Goal: Transaction & Acquisition: Obtain resource

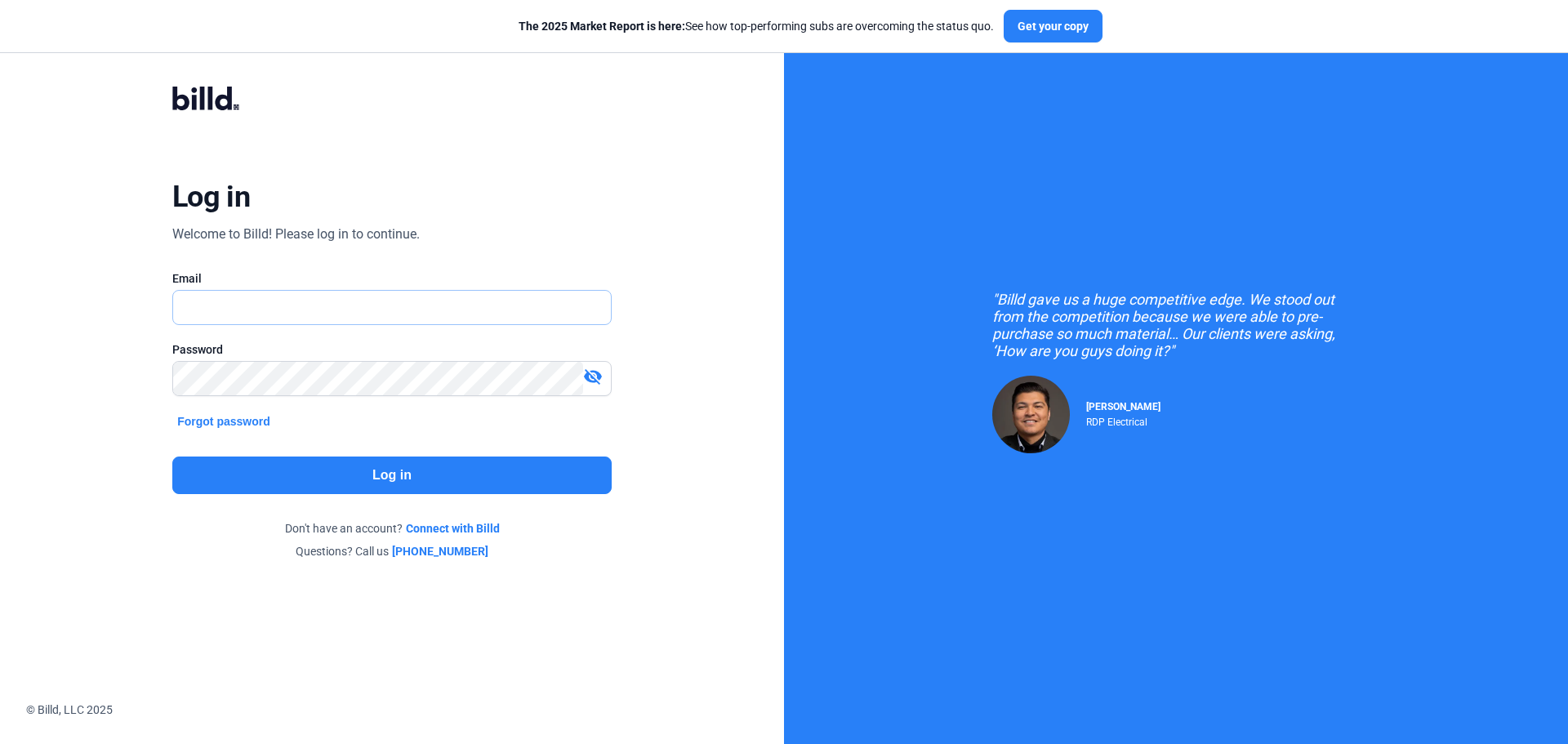
type input "[EMAIL_ADDRESS][DOMAIN_NAME]"
click at [419, 473] on button "Log in" at bounding box center [391, 475] width 439 height 38
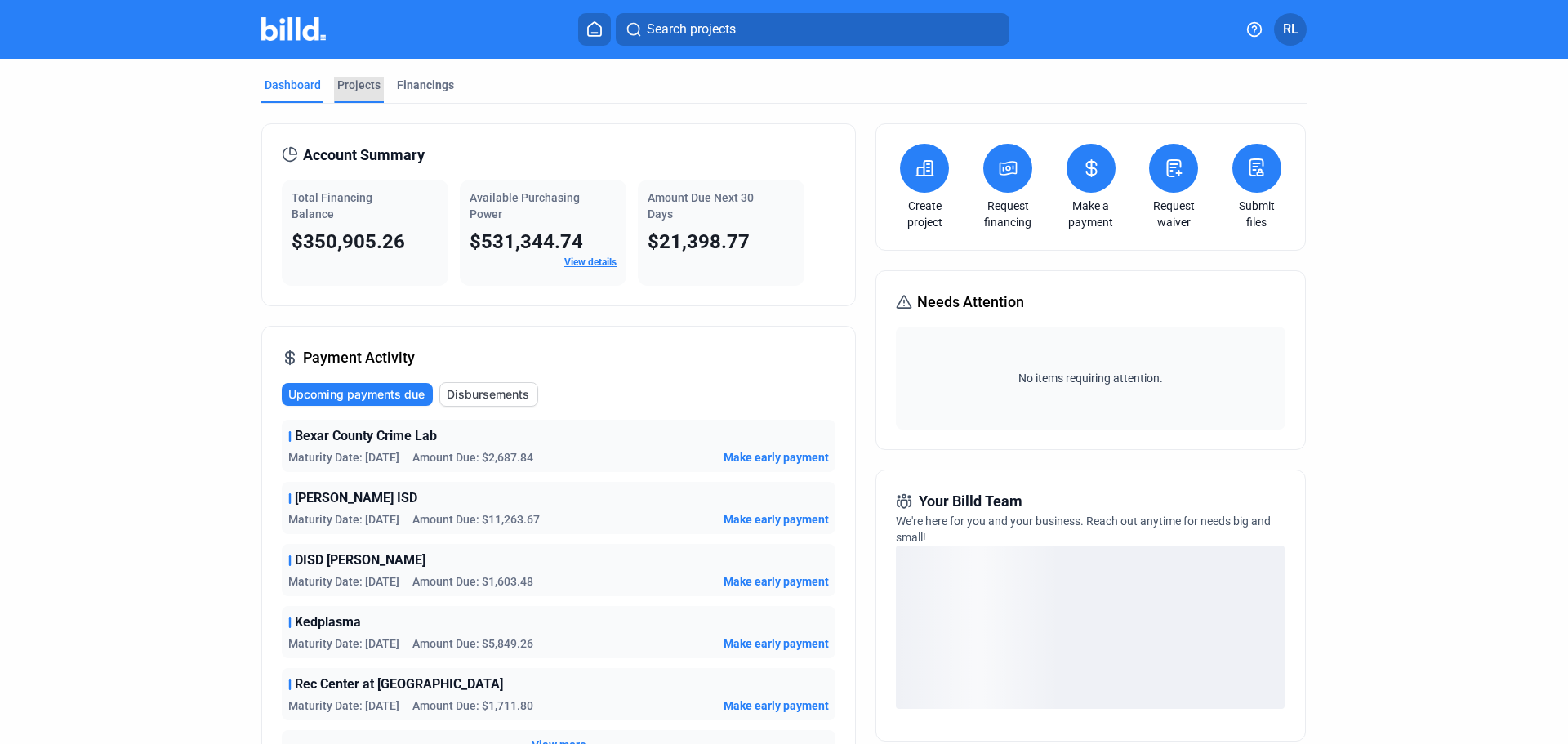
click at [352, 79] on div "Projects" at bounding box center [358, 84] width 43 height 16
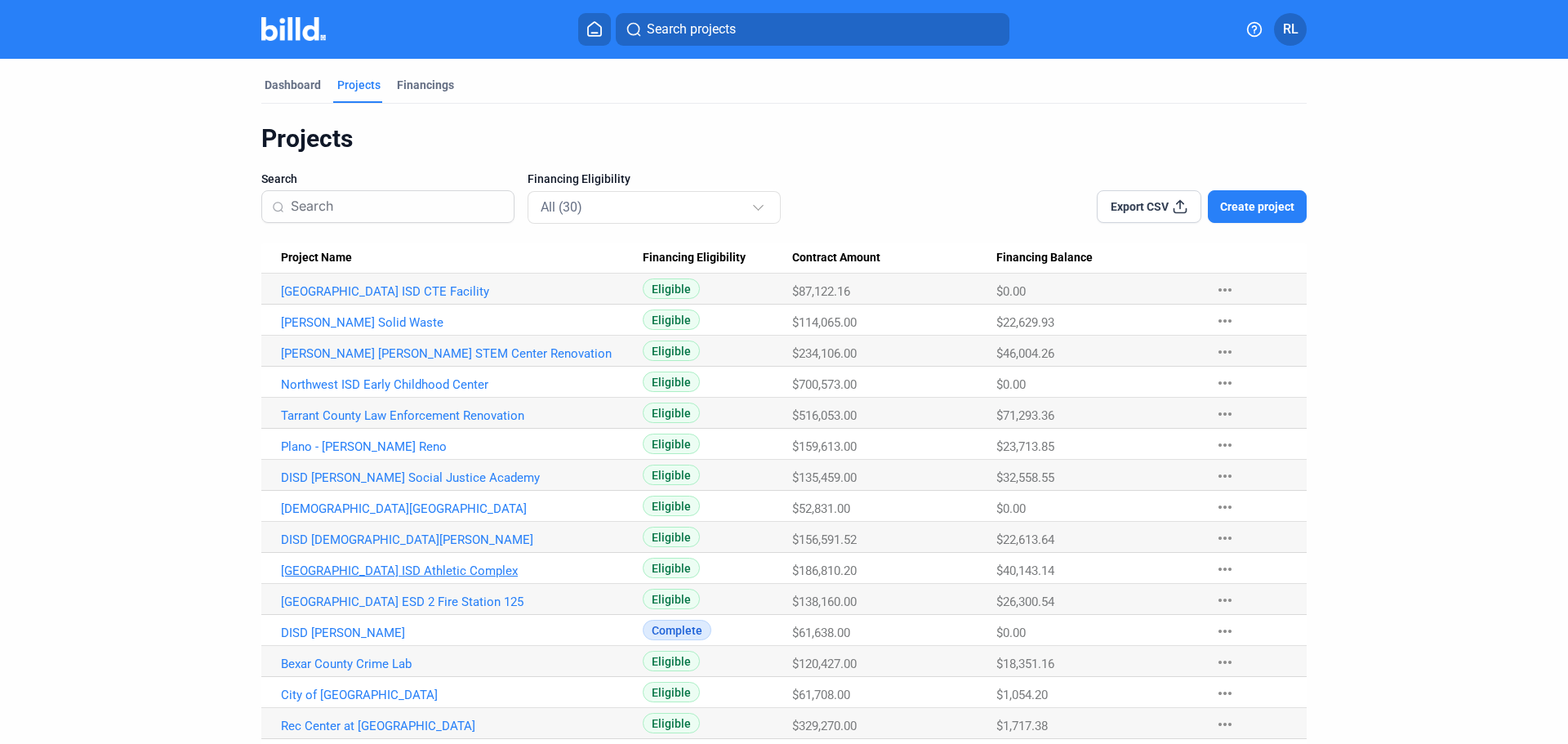
click at [425, 572] on link "[GEOGRAPHIC_DATA] ISD Athletic Complex" at bounding box center [461, 570] width 362 height 14
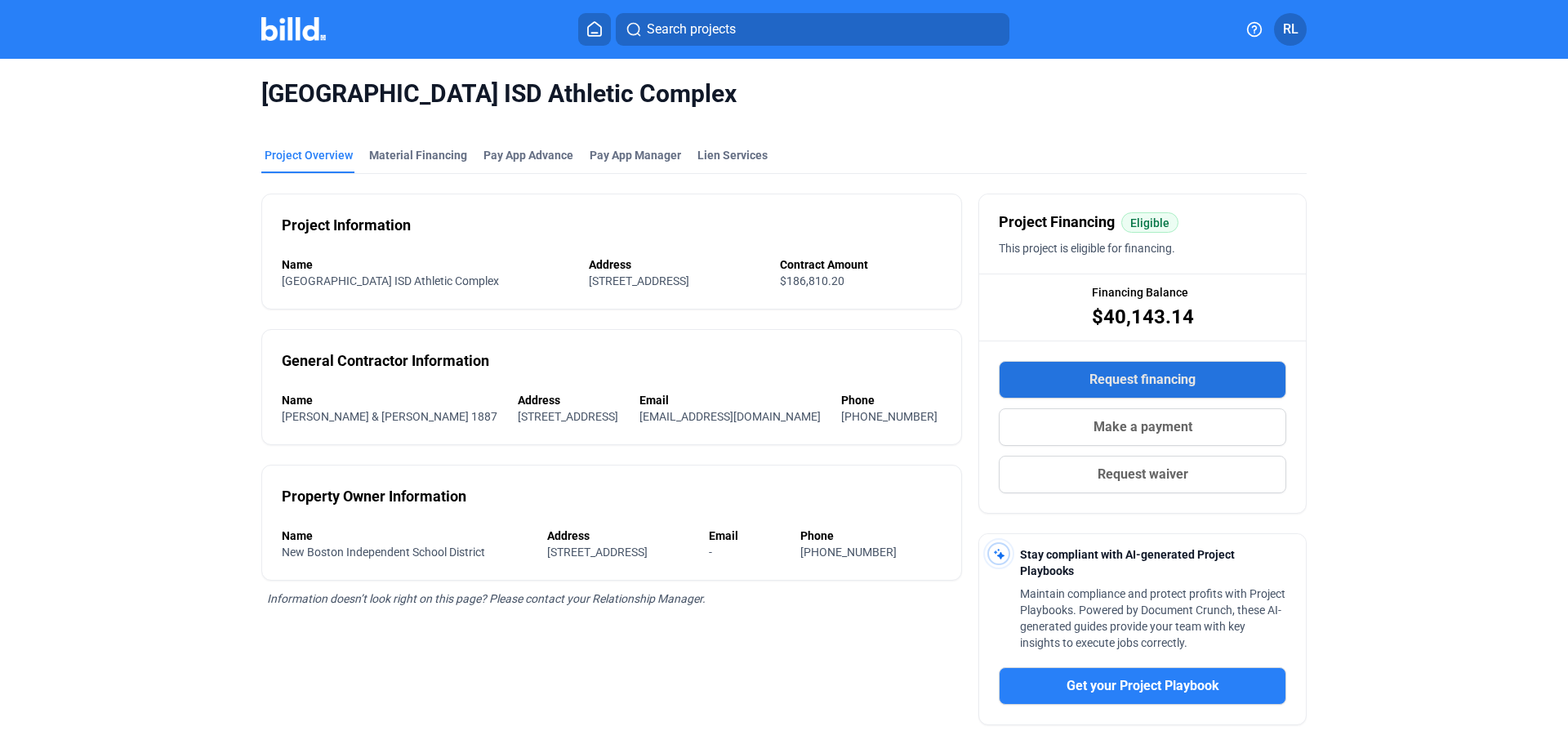
click at [1178, 364] on button "Request financing" at bounding box center [1142, 380] width 288 height 38
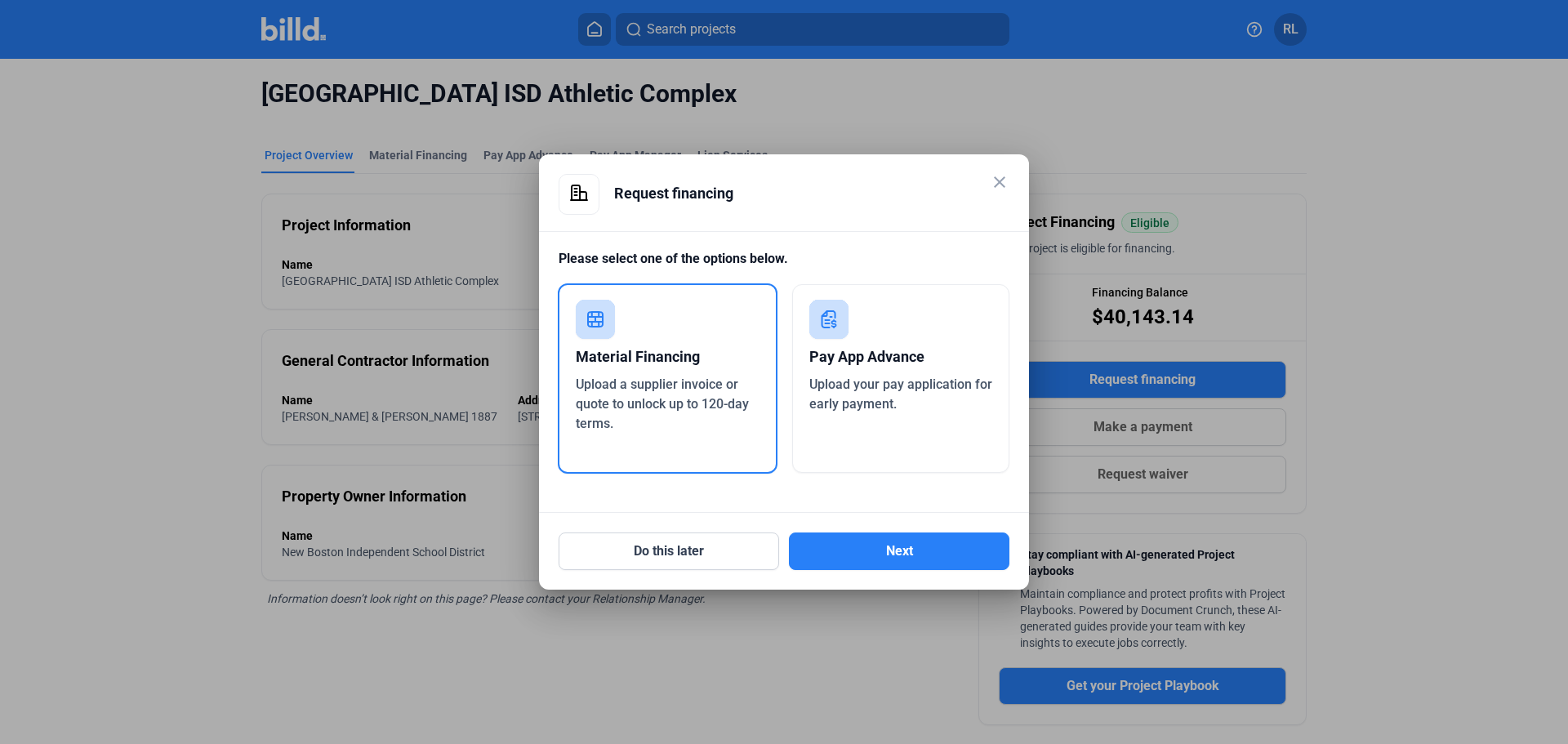
click at [713, 412] on div "Upload a supplier invoice or quote to unlock up to 120-day terms." at bounding box center [668, 404] width 184 height 59
click at [911, 551] on button "Next" at bounding box center [898, 551] width 220 height 38
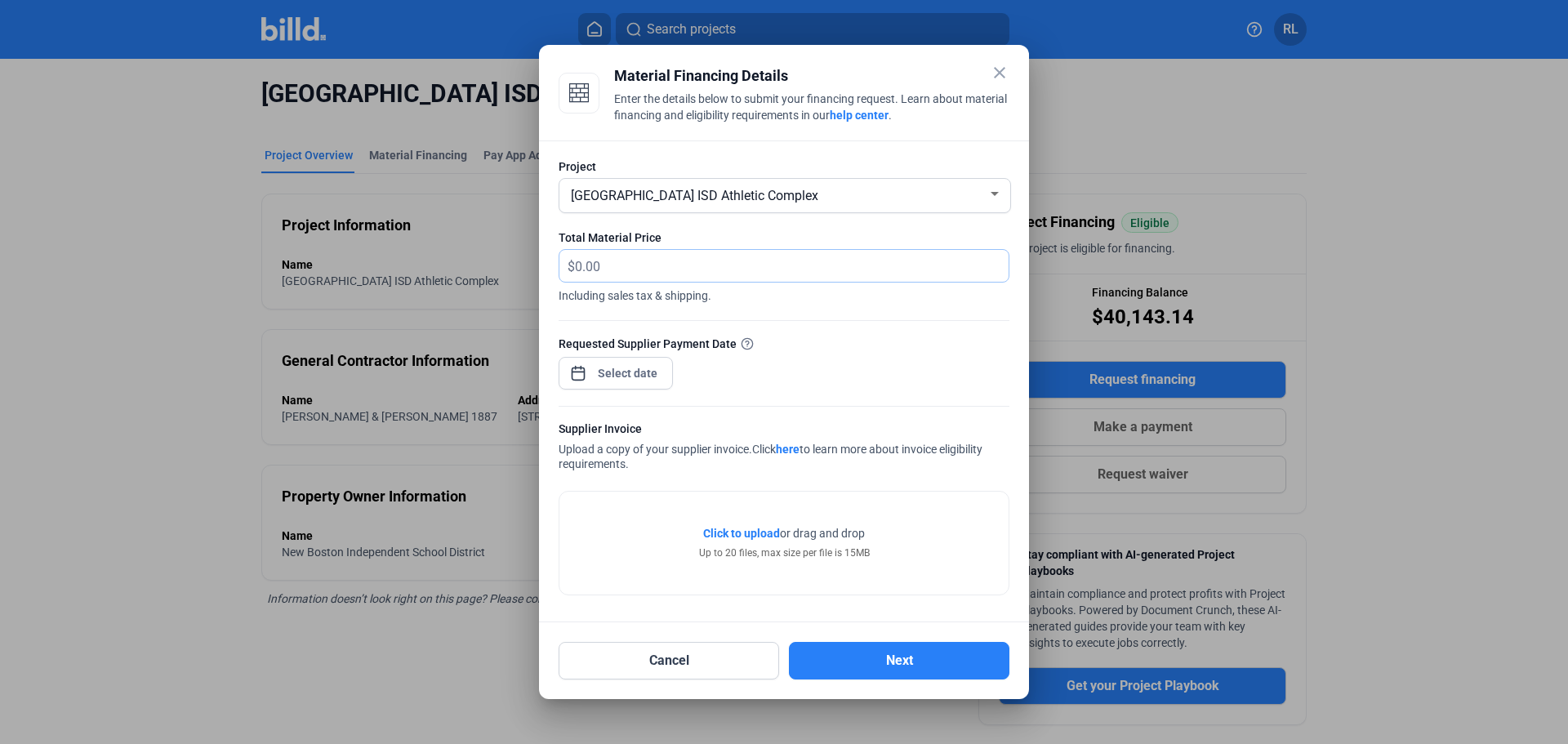
click at [628, 263] on input "text" at bounding box center [792, 266] width 434 height 32
type input "2,118.76"
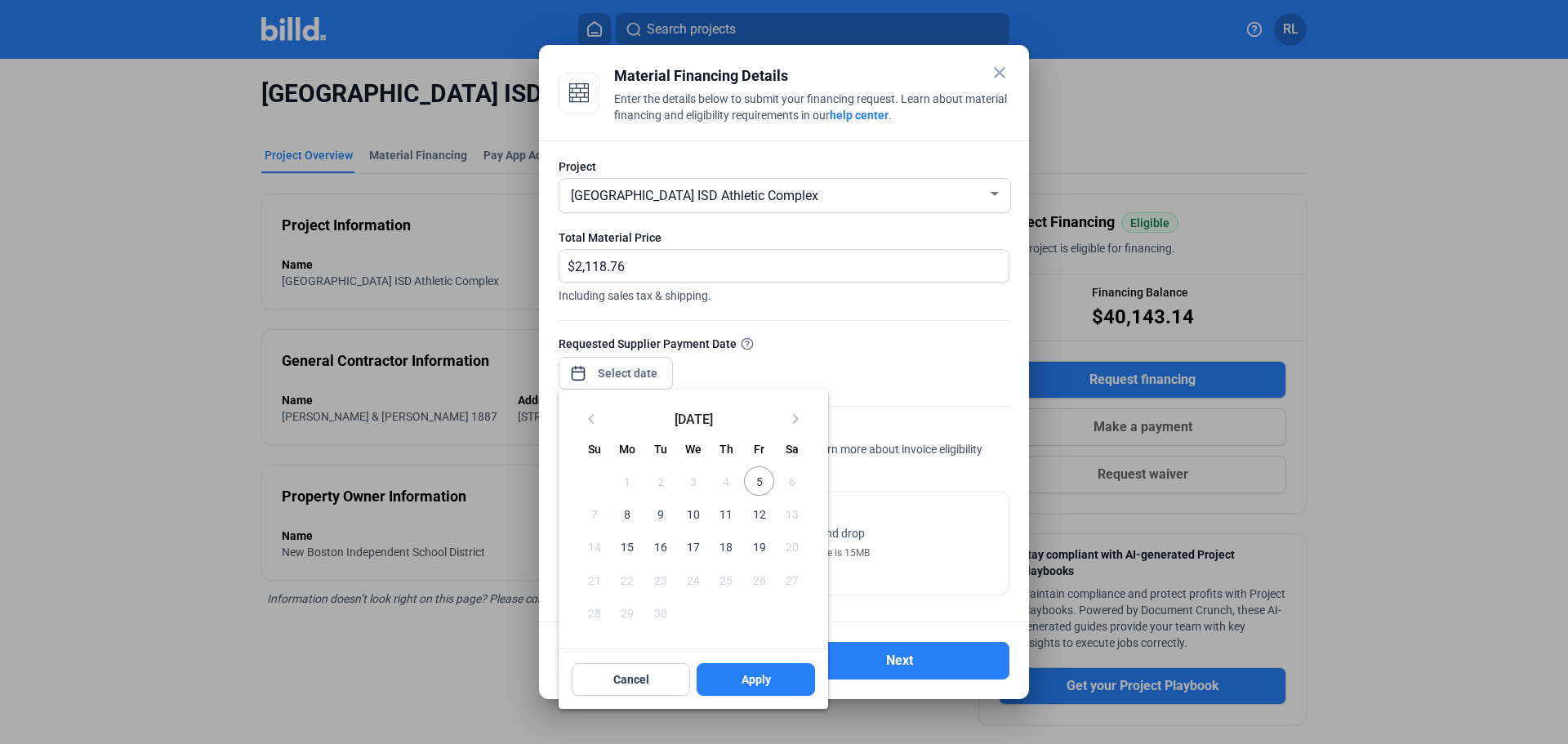
click at [622, 371] on div "close Material Financing Details Enter the details below to submit your financi…" at bounding box center [784, 372] width 1568 height 744
click at [755, 485] on span "5" at bounding box center [758, 481] width 30 height 30
click at [862, 379] on div at bounding box center [784, 372] width 1568 height 744
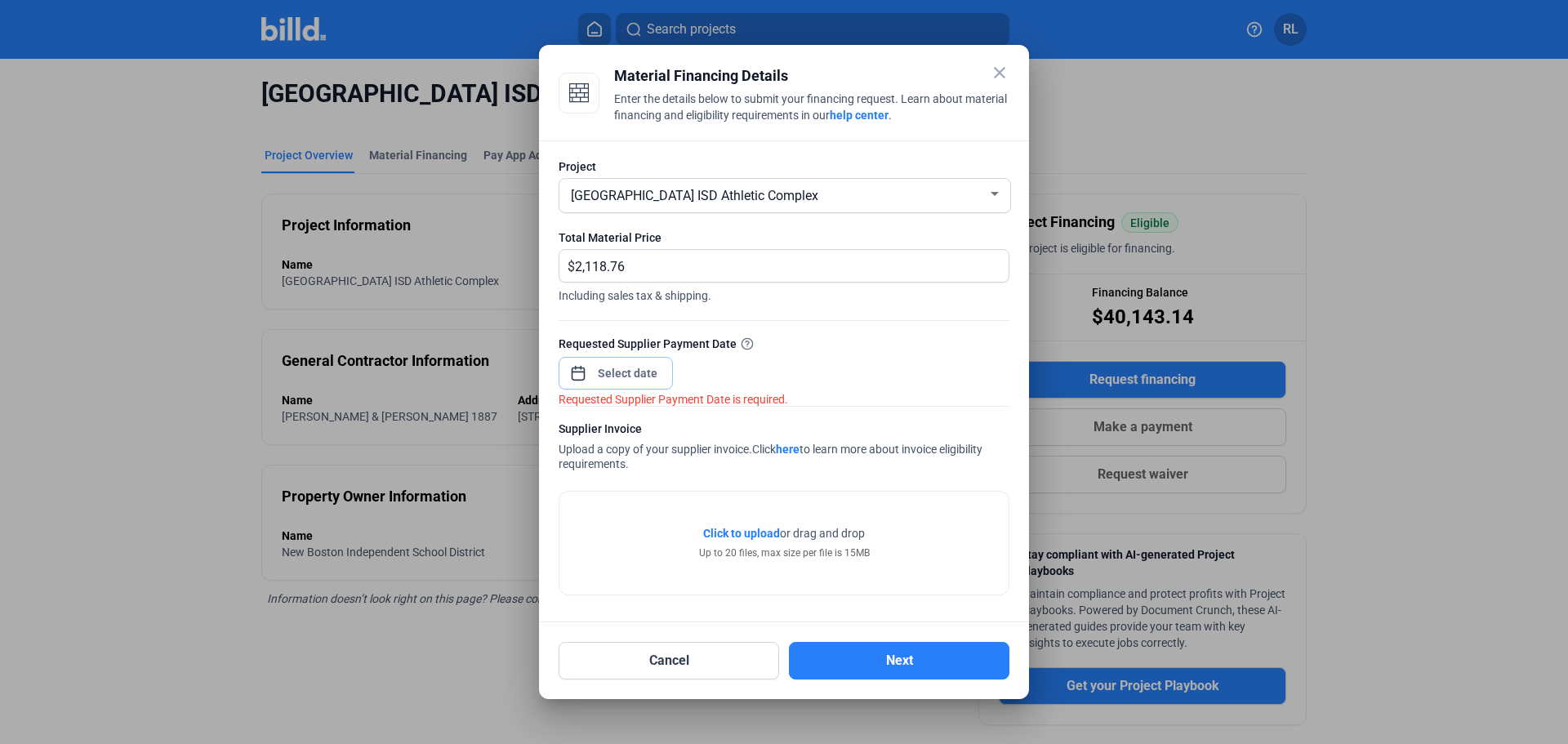
click at [621, 365] on input at bounding box center [628, 373] width 70 height 19
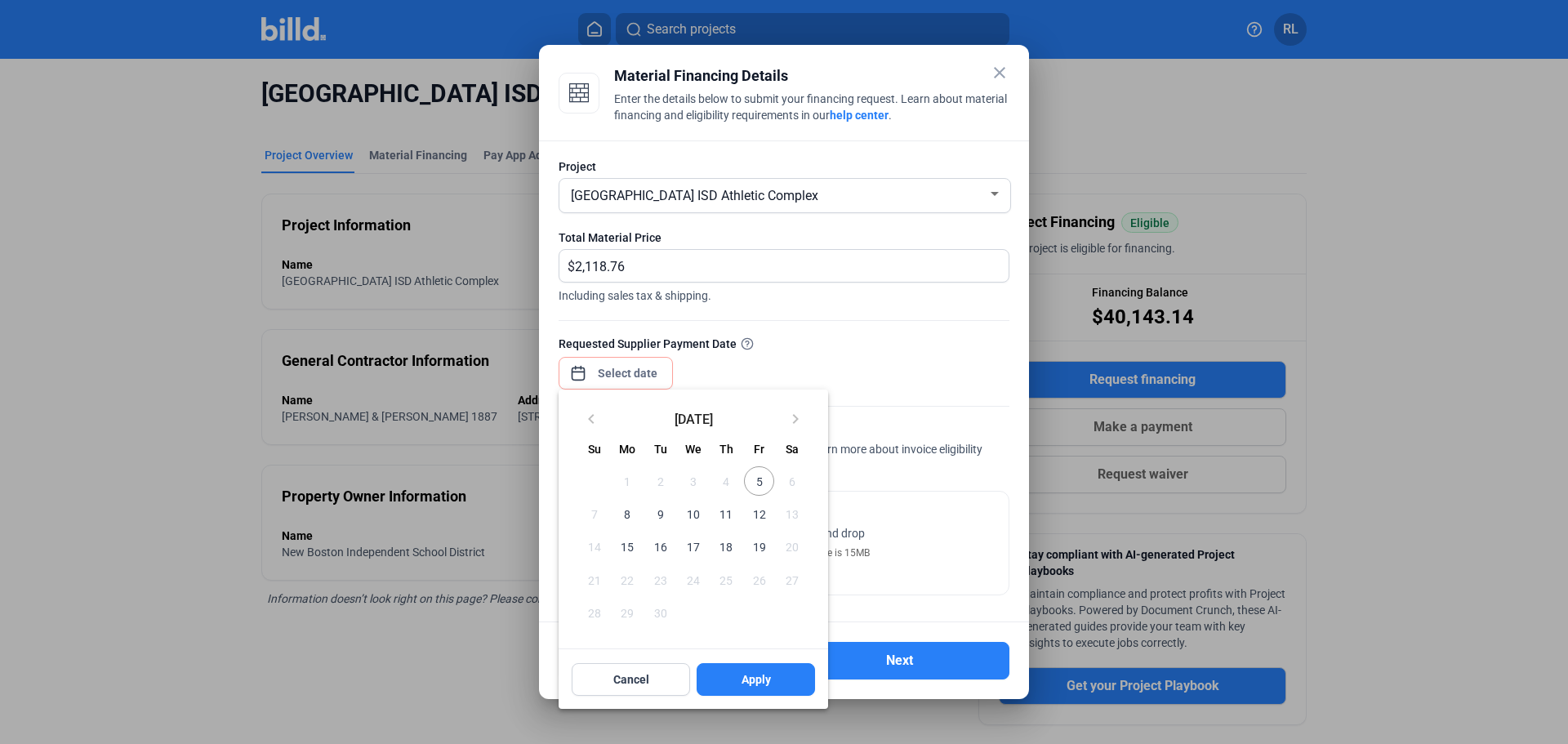
click at [754, 473] on span "5" at bounding box center [758, 481] width 30 height 30
click at [754, 680] on span "Apply" at bounding box center [756, 679] width 30 height 16
type input "[DATE]"
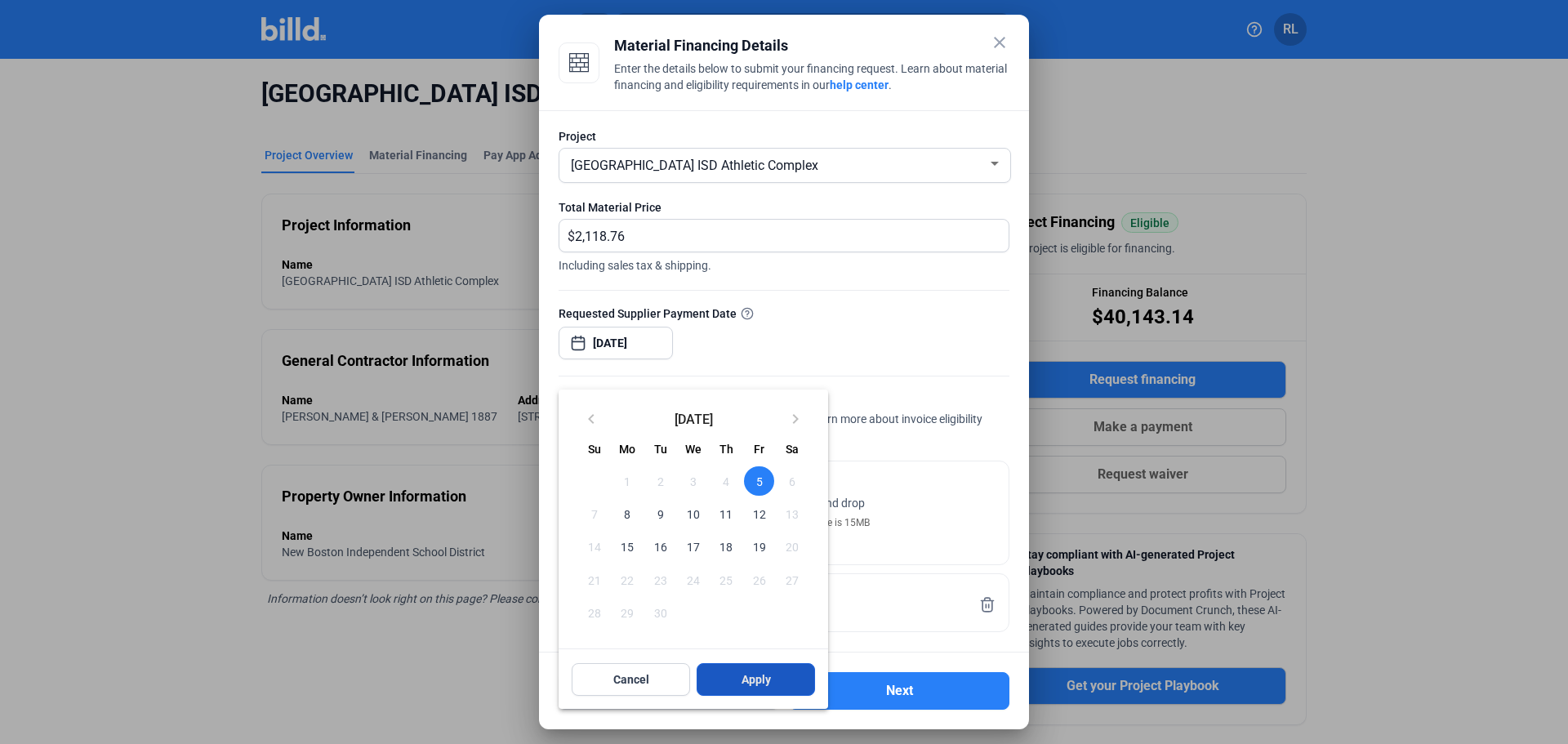
click at [765, 682] on span "Apply" at bounding box center [756, 679] width 30 height 16
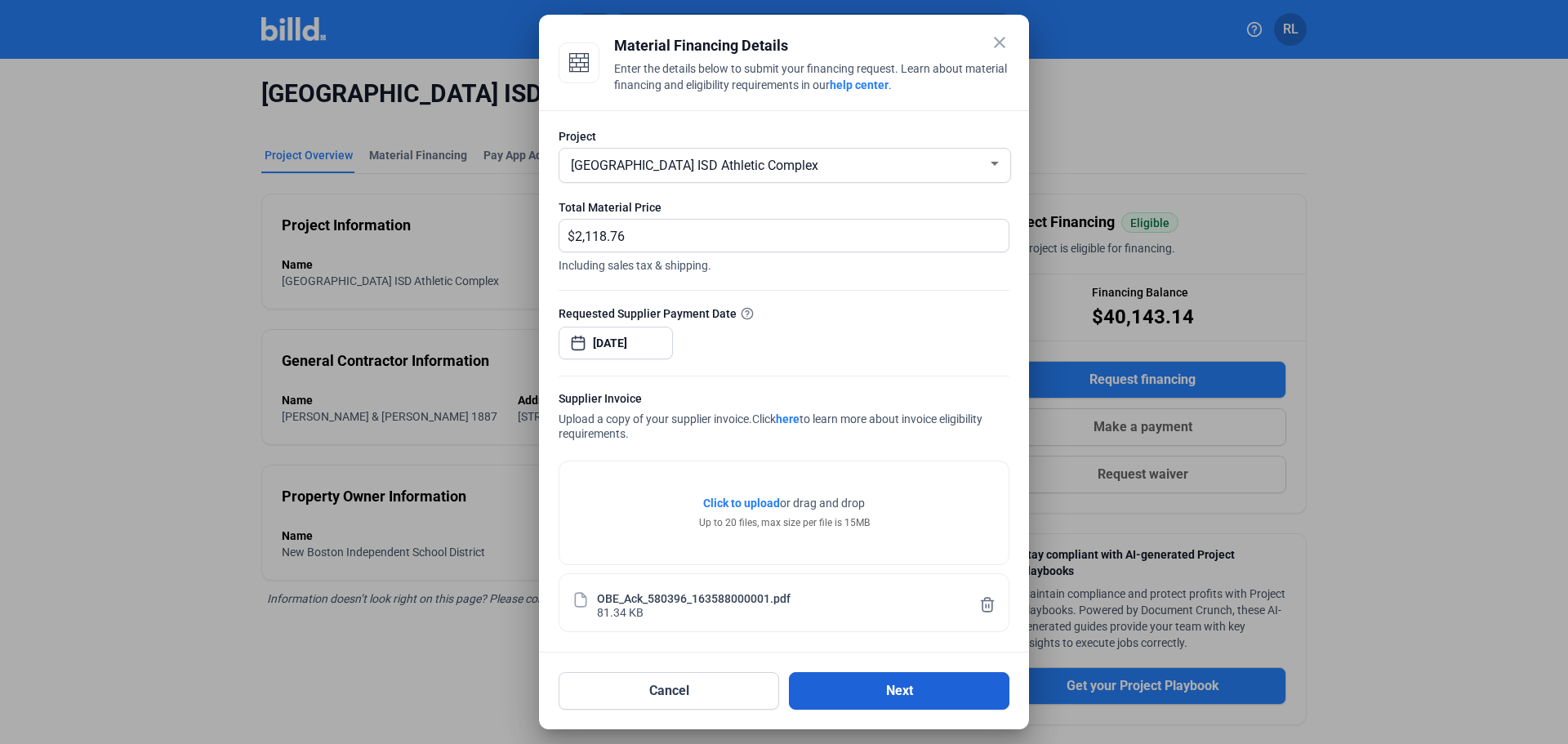
click at [864, 690] on button "Next" at bounding box center [898, 691] width 220 height 38
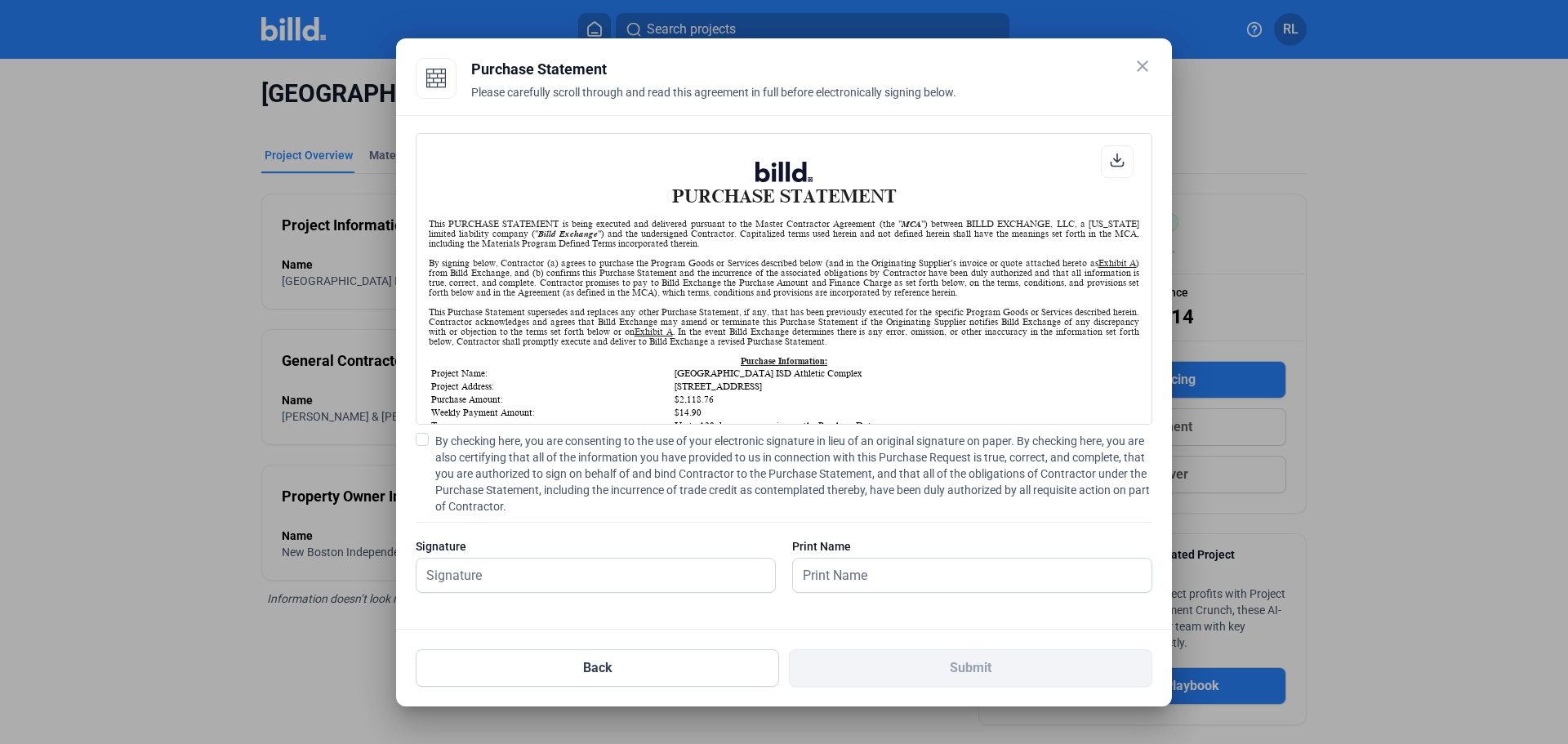
scroll to position [1, 0]
click at [424, 444] on span at bounding box center [422, 439] width 13 height 13
click at [0, 0] on input "By checking here, you are consenting to the use of your electronic signature in…" at bounding box center [0, 0] width 0 height 0
click at [486, 580] on input "text" at bounding box center [587, 575] width 341 height 34
click at [487, 573] on input "text" at bounding box center [595, 575] width 358 height 34
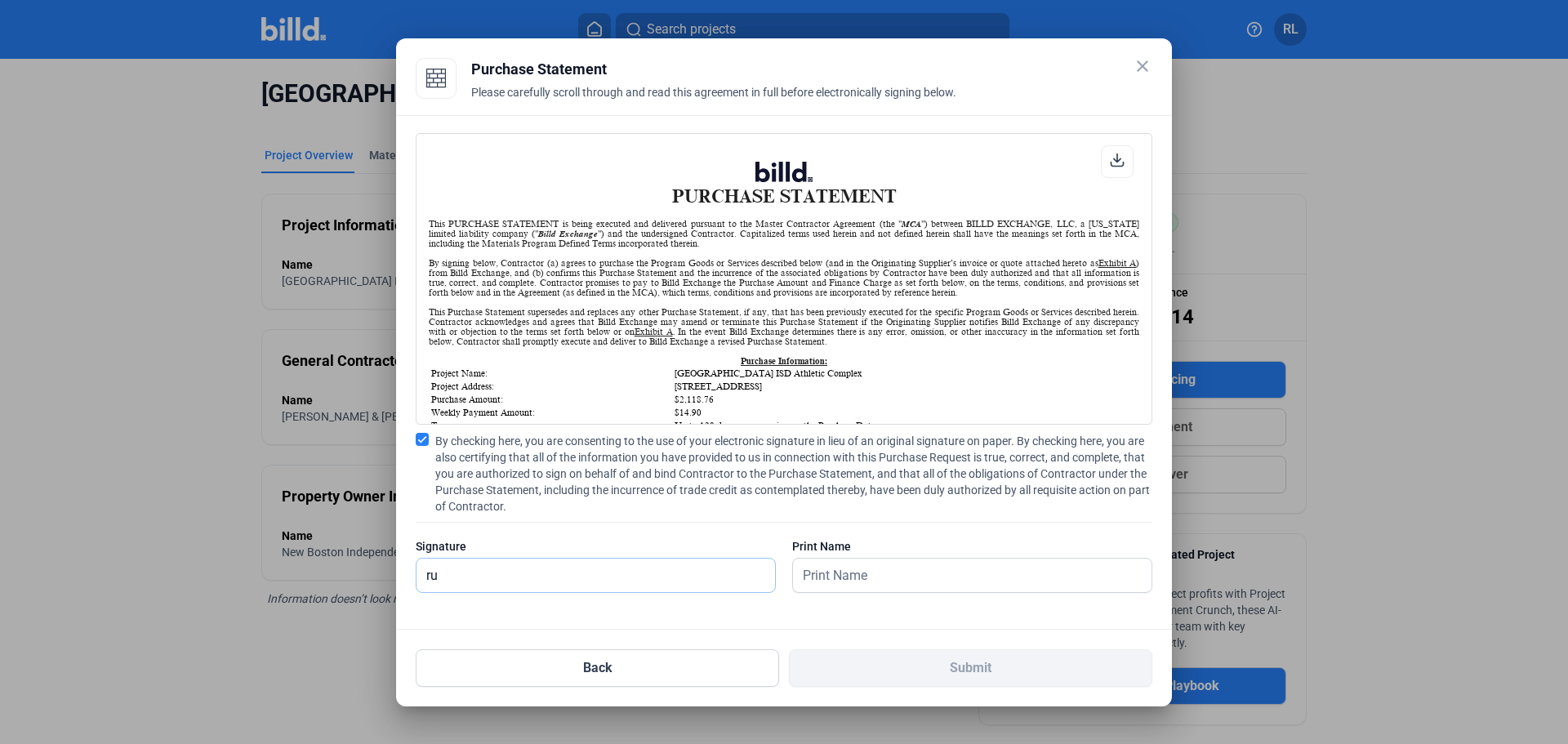
type input "r"
type input "[PERSON_NAME]"
click at [841, 574] on input "text" at bounding box center [963, 575] width 341 height 34
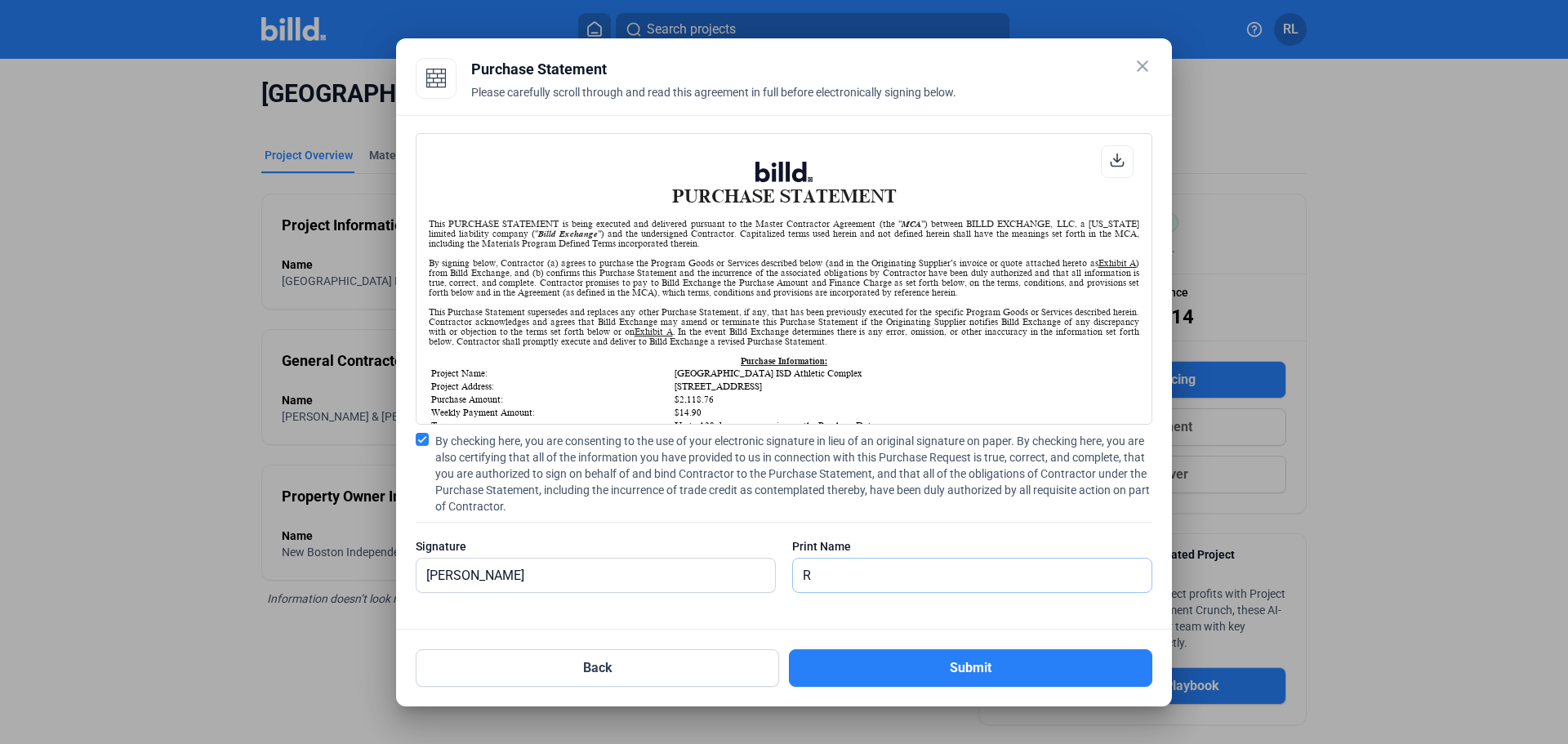
type input "[PERSON_NAME]"
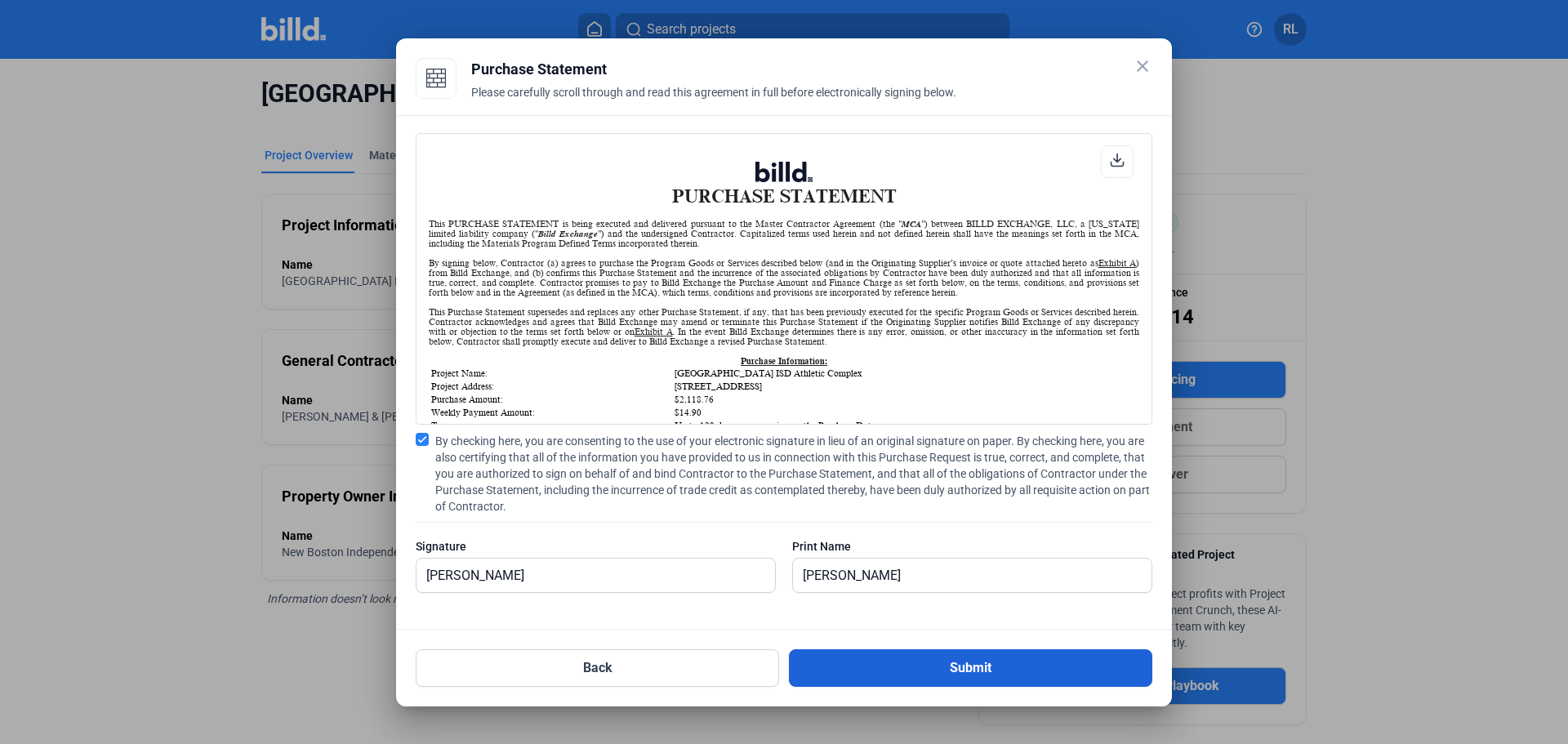
click at [946, 664] on button "Submit" at bounding box center [970, 668] width 364 height 38
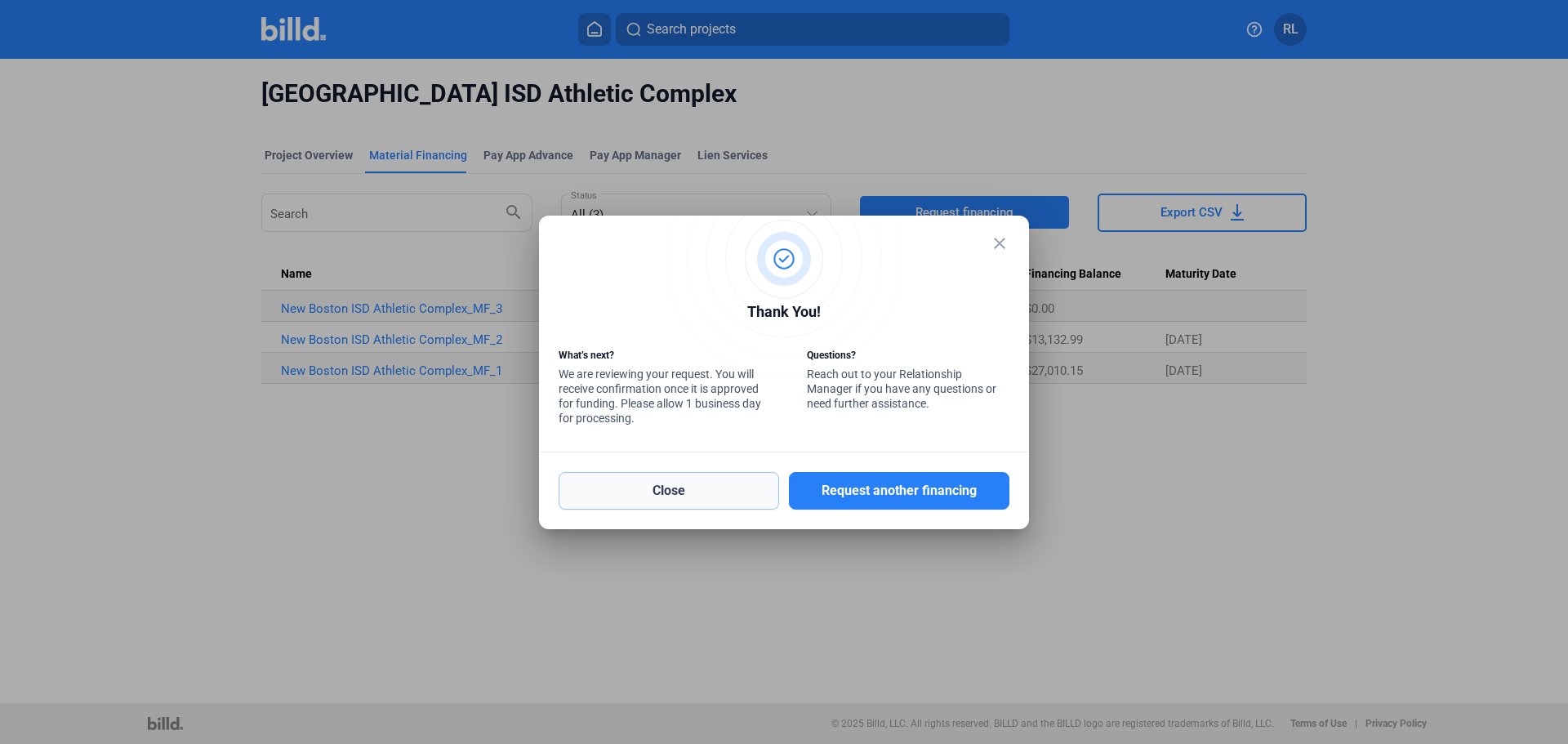
click at [733, 489] on button "Close" at bounding box center [668, 491] width 220 height 38
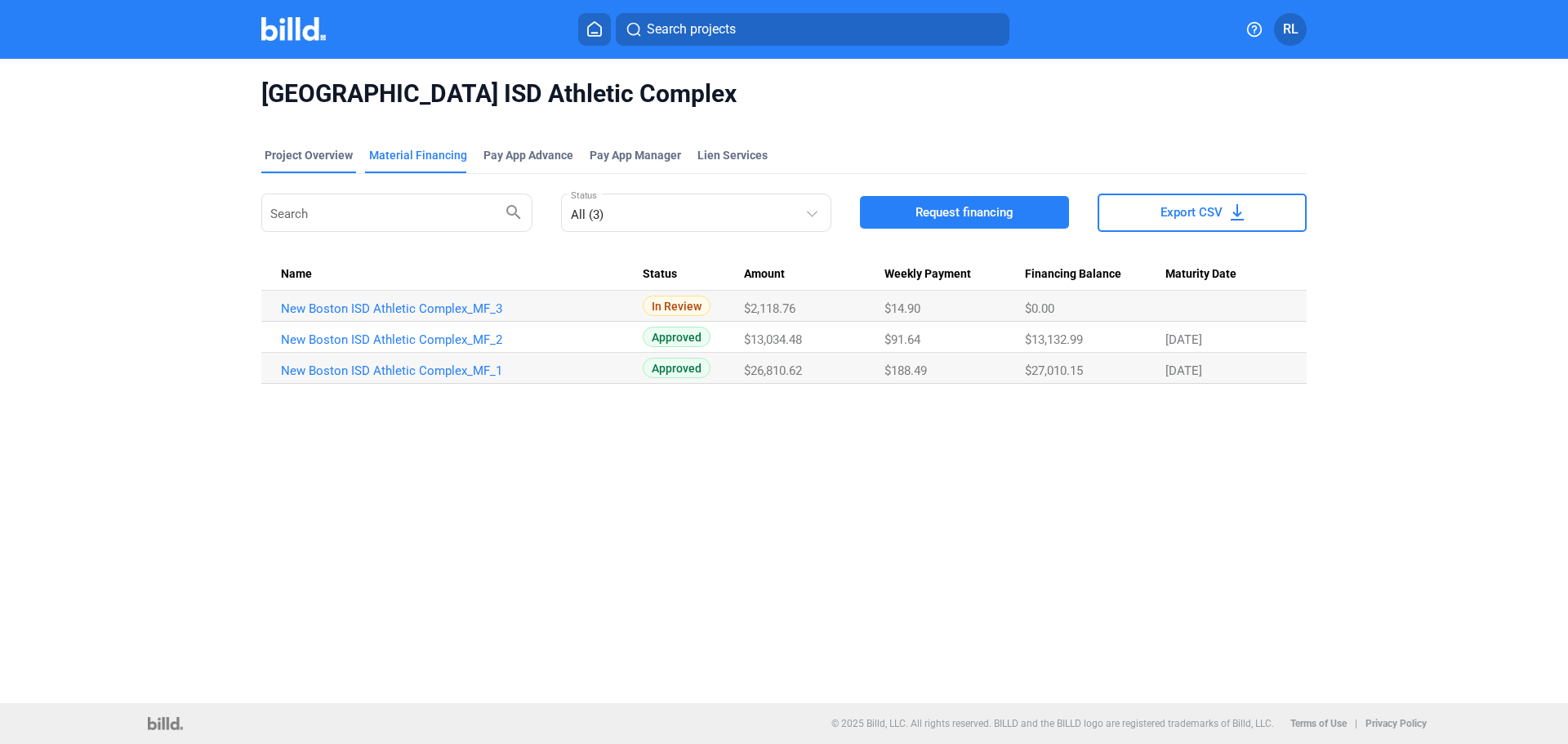
click at [302, 155] on div "Project Overview" at bounding box center [309, 154] width 89 height 16
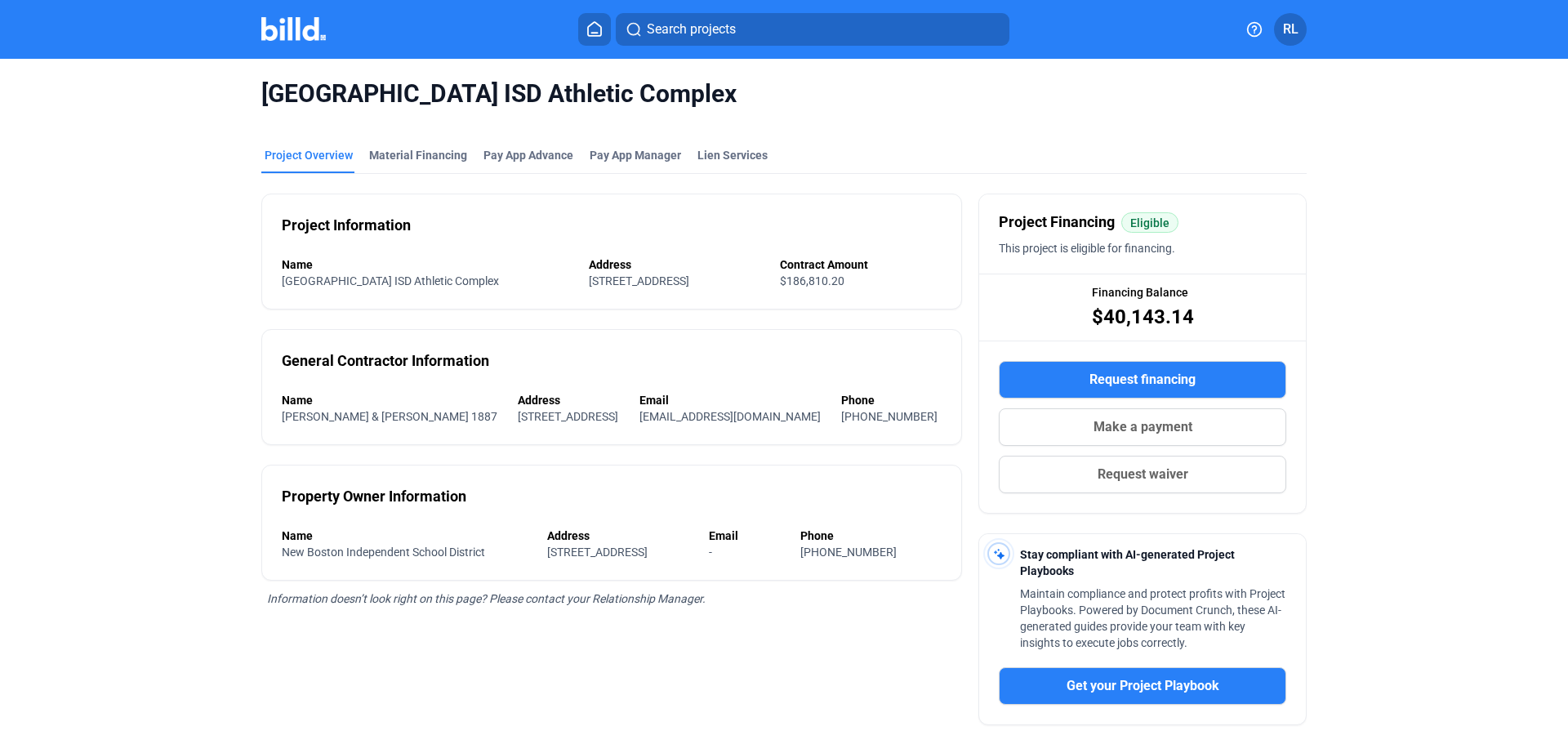
click at [585, 29] on button at bounding box center [595, 29] width 33 height 33
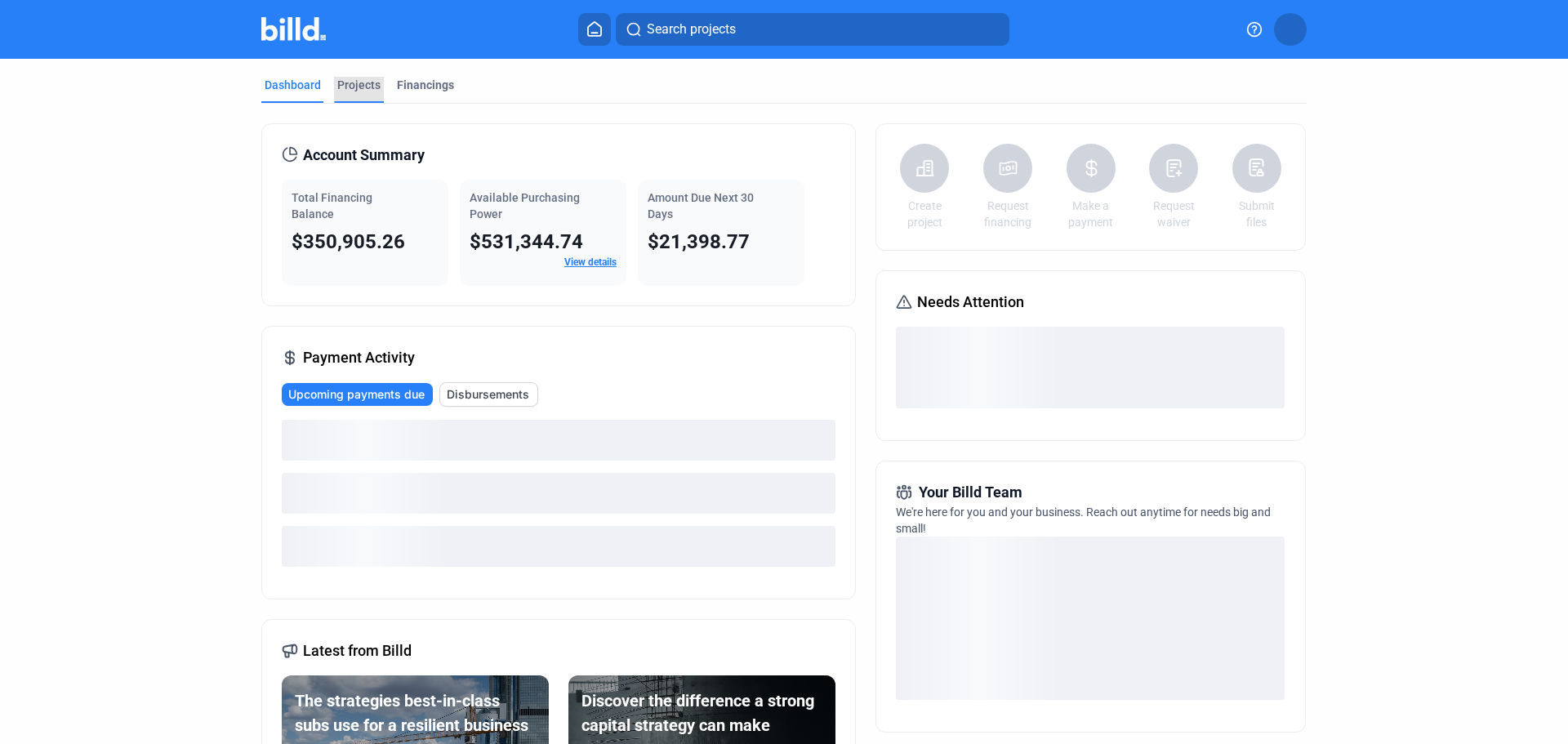
click at [351, 88] on div "Projects" at bounding box center [358, 84] width 43 height 16
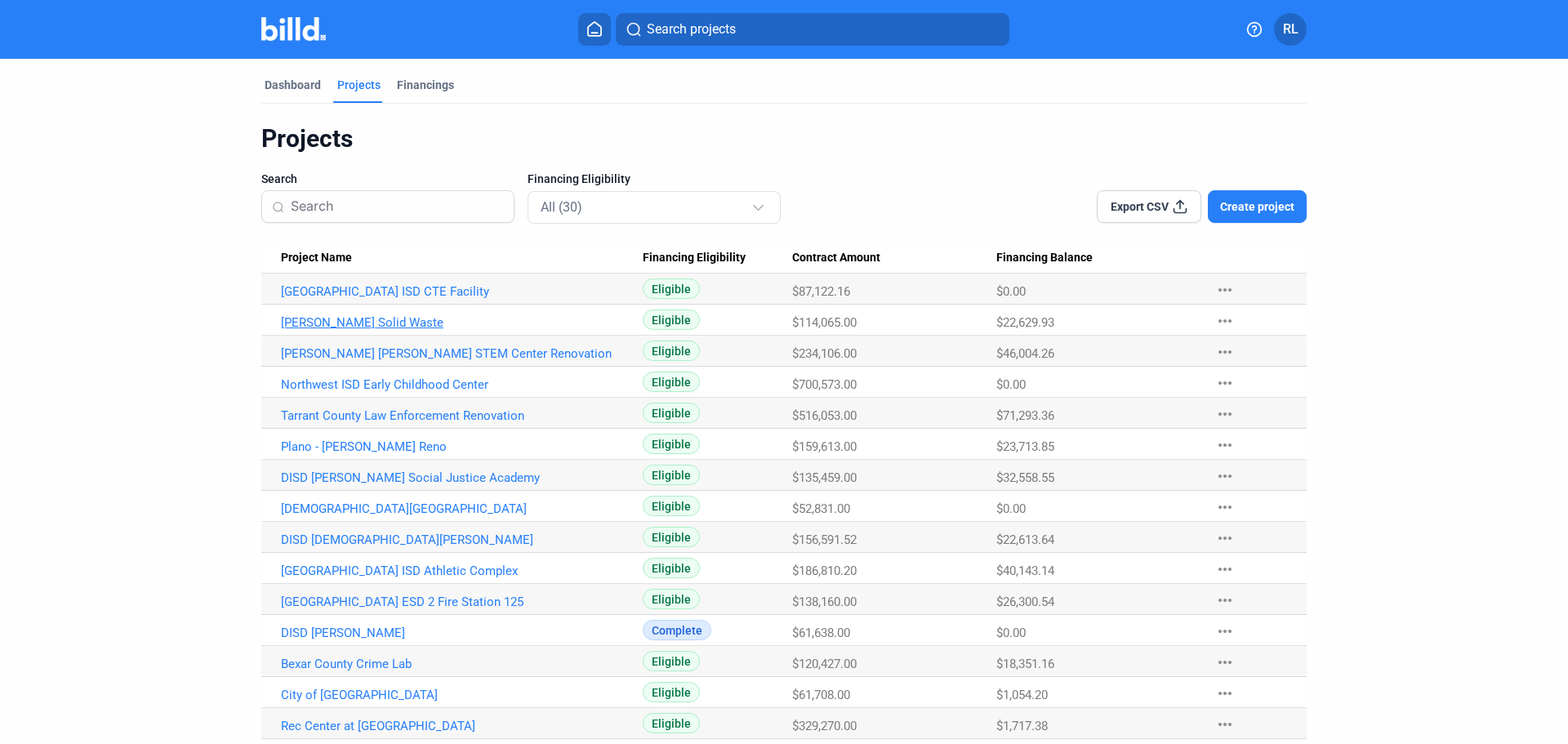
click at [344, 326] on link "[PERSON_NAME] Solid Waste" at bounding box center [461, 322] width 362 height 14
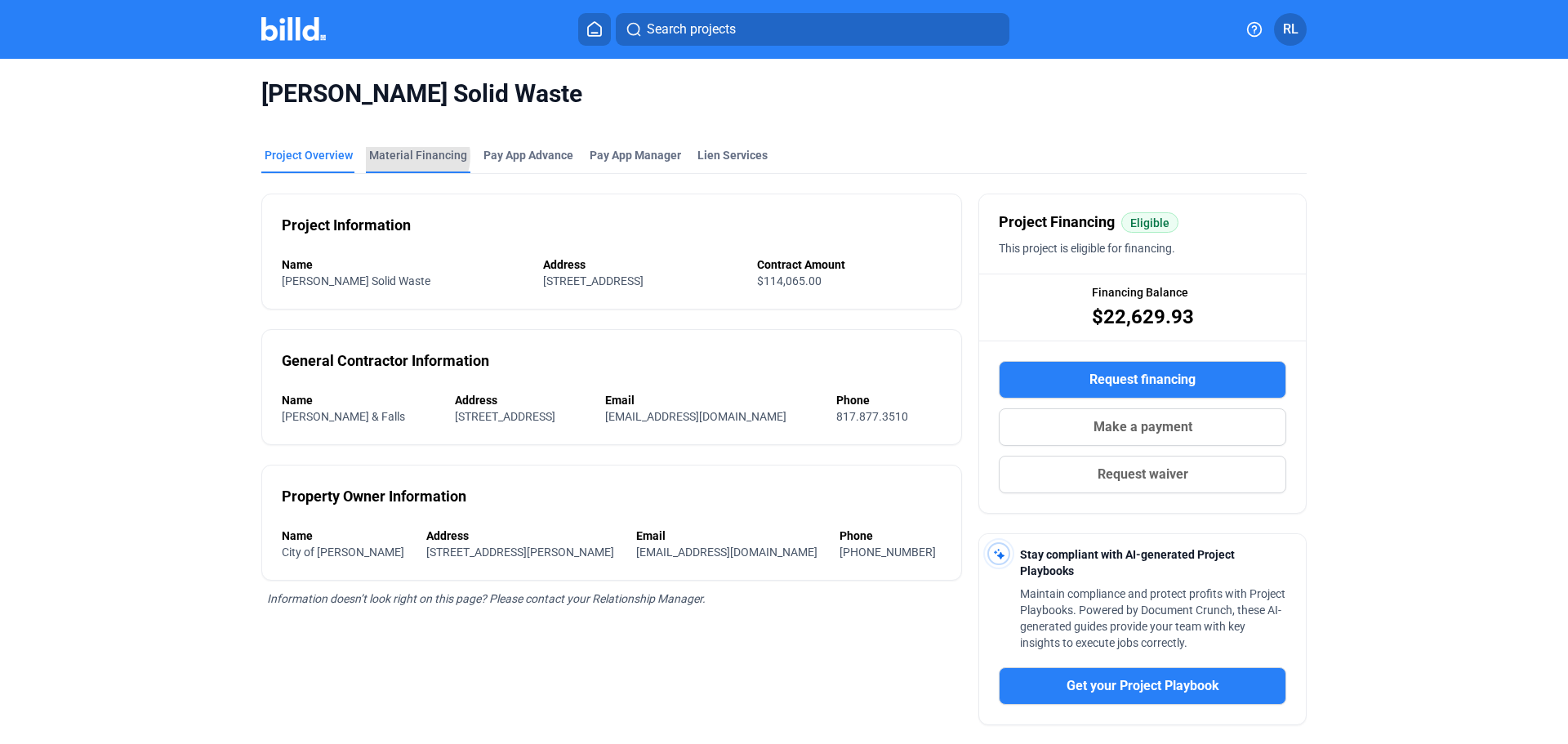
click at [409, 155] on div "Material Financing" at bounding box center [418, 154] width 98 height 16
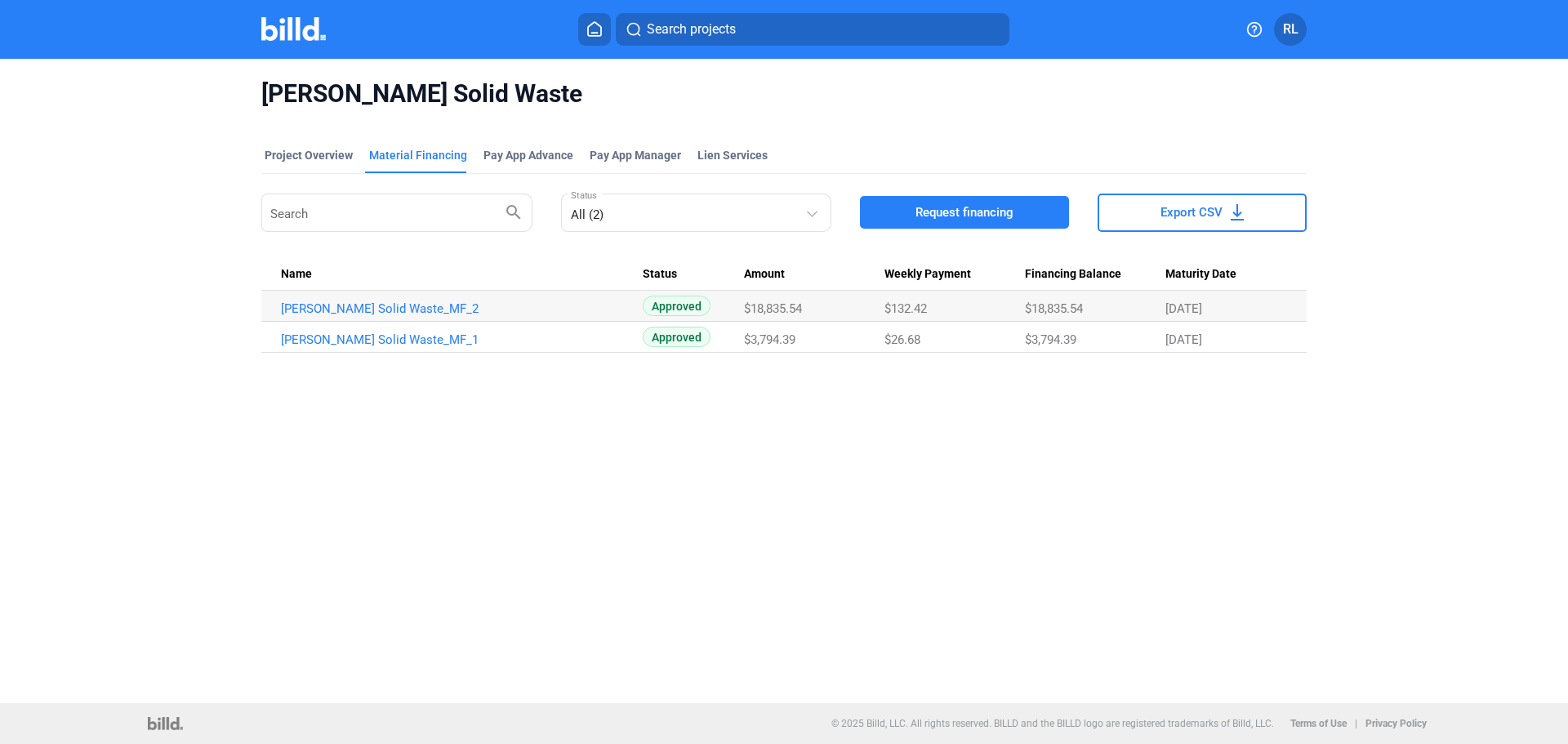
click at [967, 208] on span "Request financing" at bounding box center [964, 212] width 98 height 16
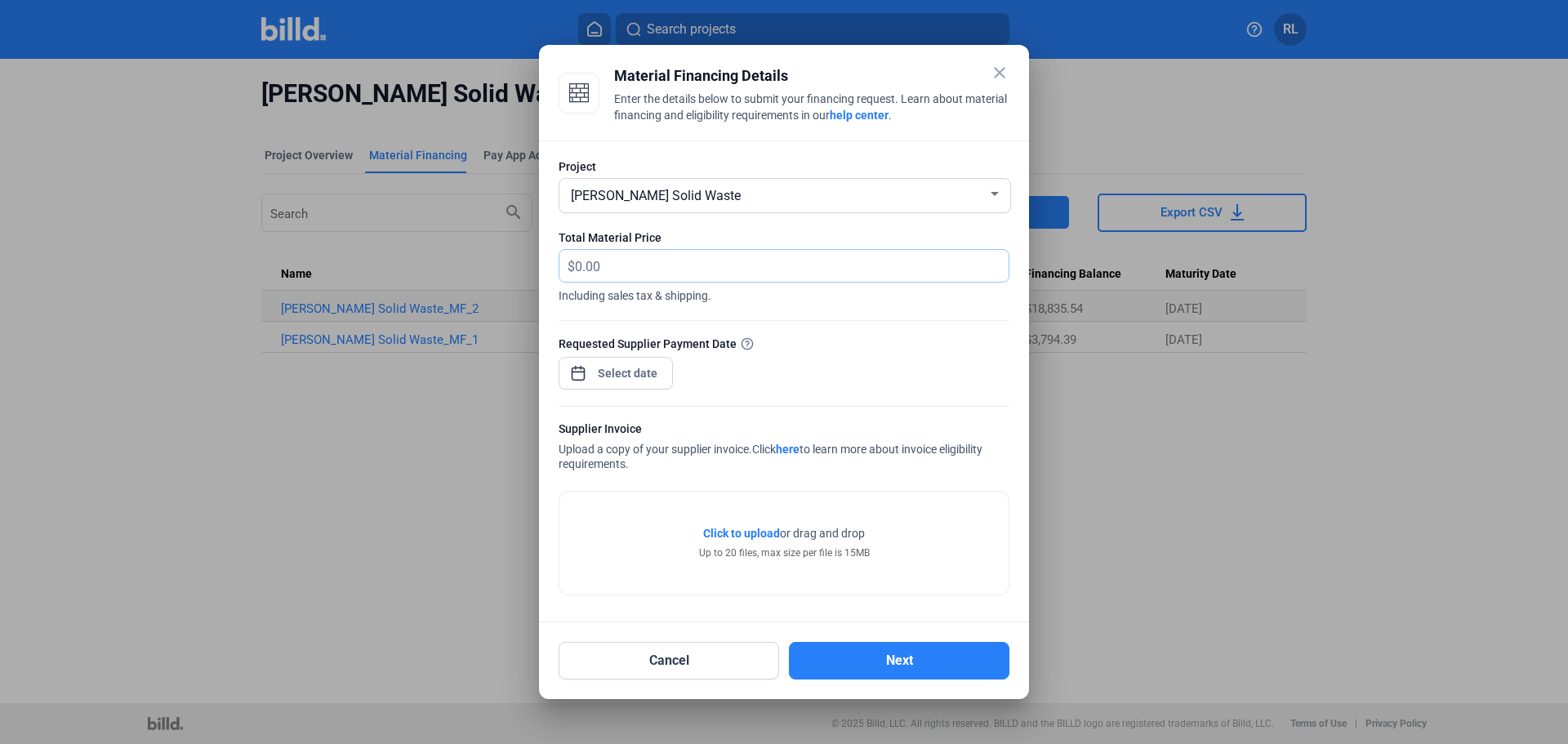
drag, startPoint x: 602, startPoint y: 258, endPoint x: 493, endPoint y: 256, distance: 109.0
click at [493, 256] on div "close Material Financing Details Enter the details below to submit your financi…" at bounding box center [784, 372] width 1568 height 744
type input "15,043.35"
click at [592, 363] on div "close Material Financing Details Enter the details below to submit your financi…" at bounding box center [784, 372] width 1568 height 744
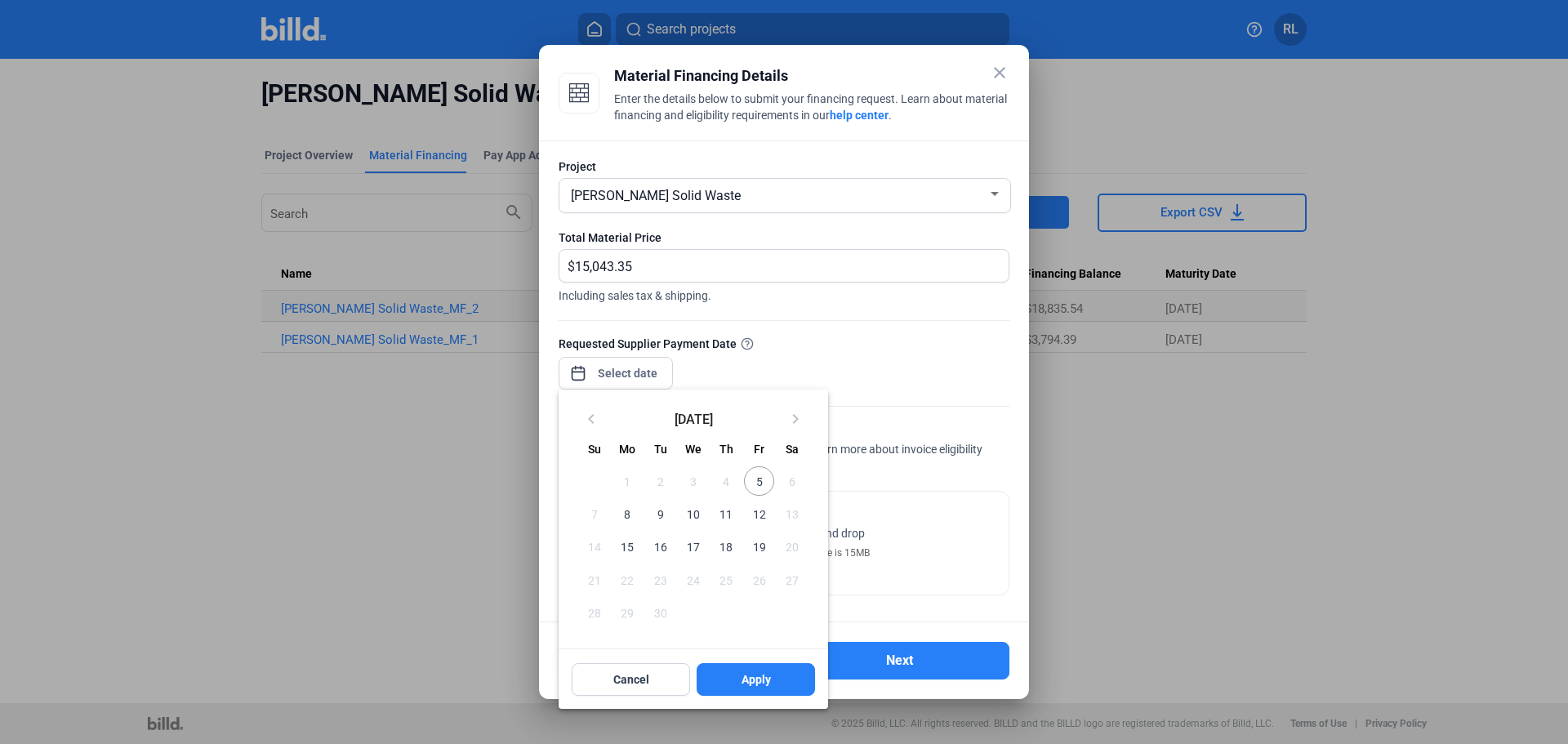
click at [756, 486] on span "5" at bounding box center [758, 481] width 30 height 30
drag, startPoint x: 731, startPoint y: 679, endPoint x: 773, endPoint y: 671, distance: 42.8
click at [731, 680] on button "Apply" at bounding box center [756, 679] width 118 height 33
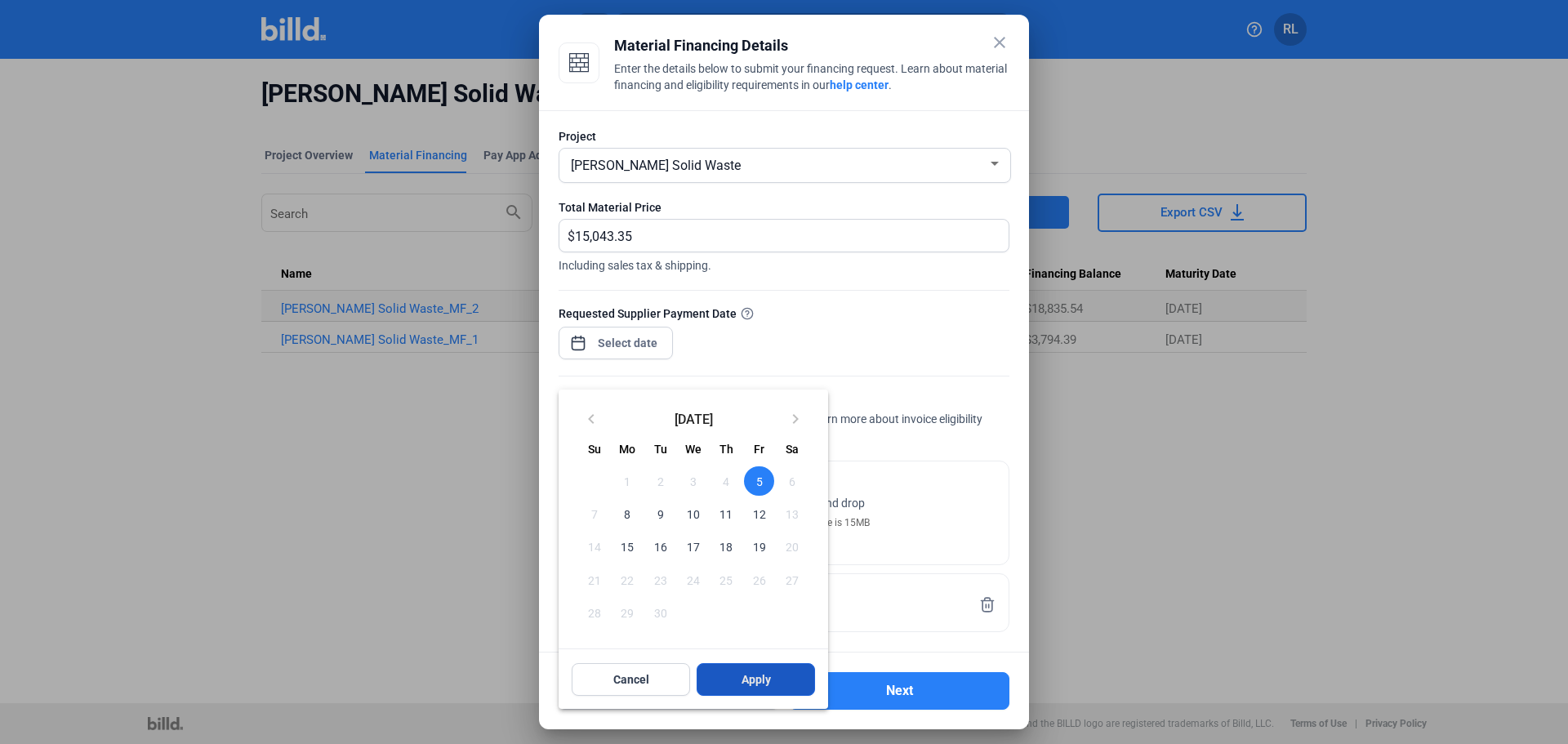
click at [741, 682] on span "Apply" at bounding box center [756, 679] width 30 height 16
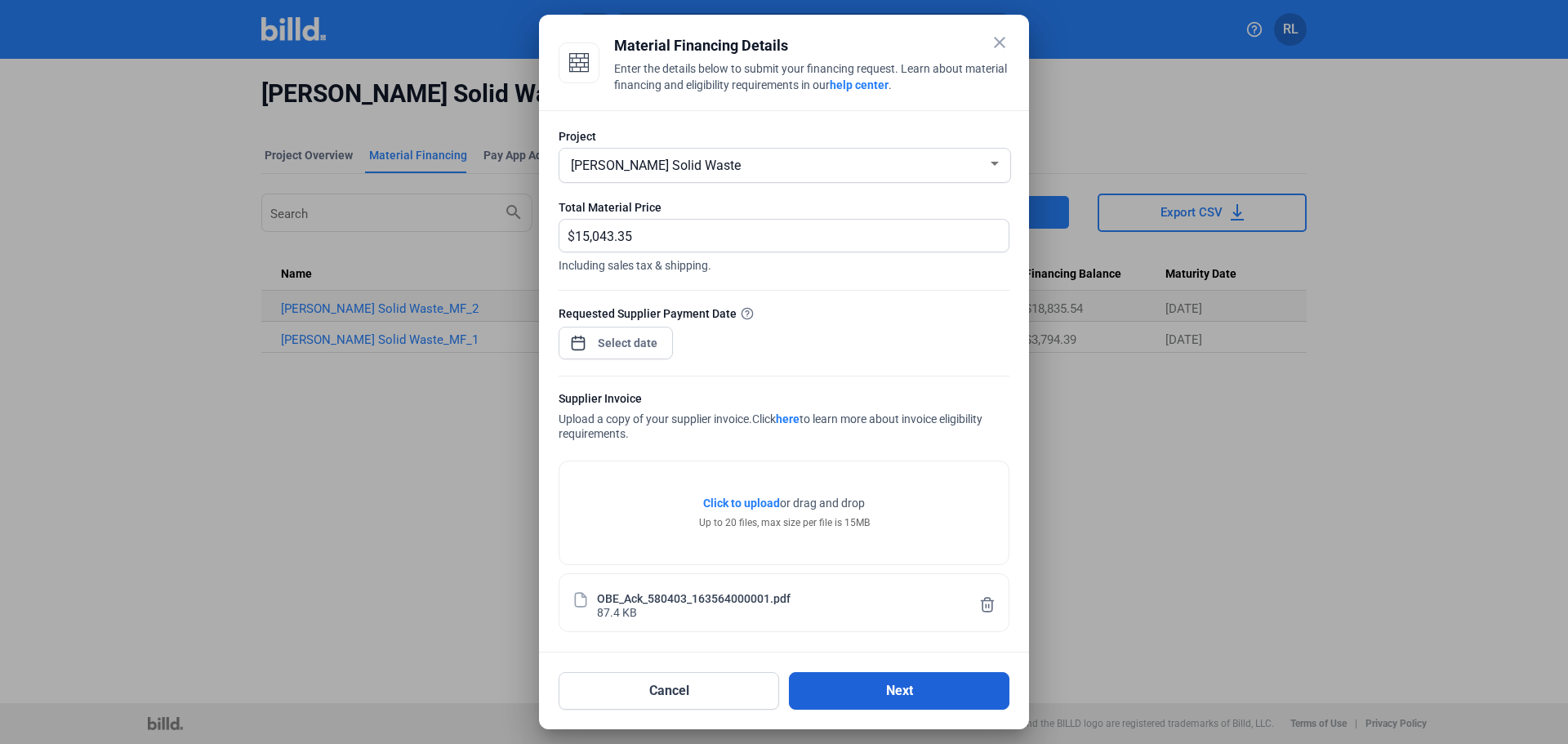
click at [876, 691] on button "Next" at bounding box center [898, 691] width 220 height 38
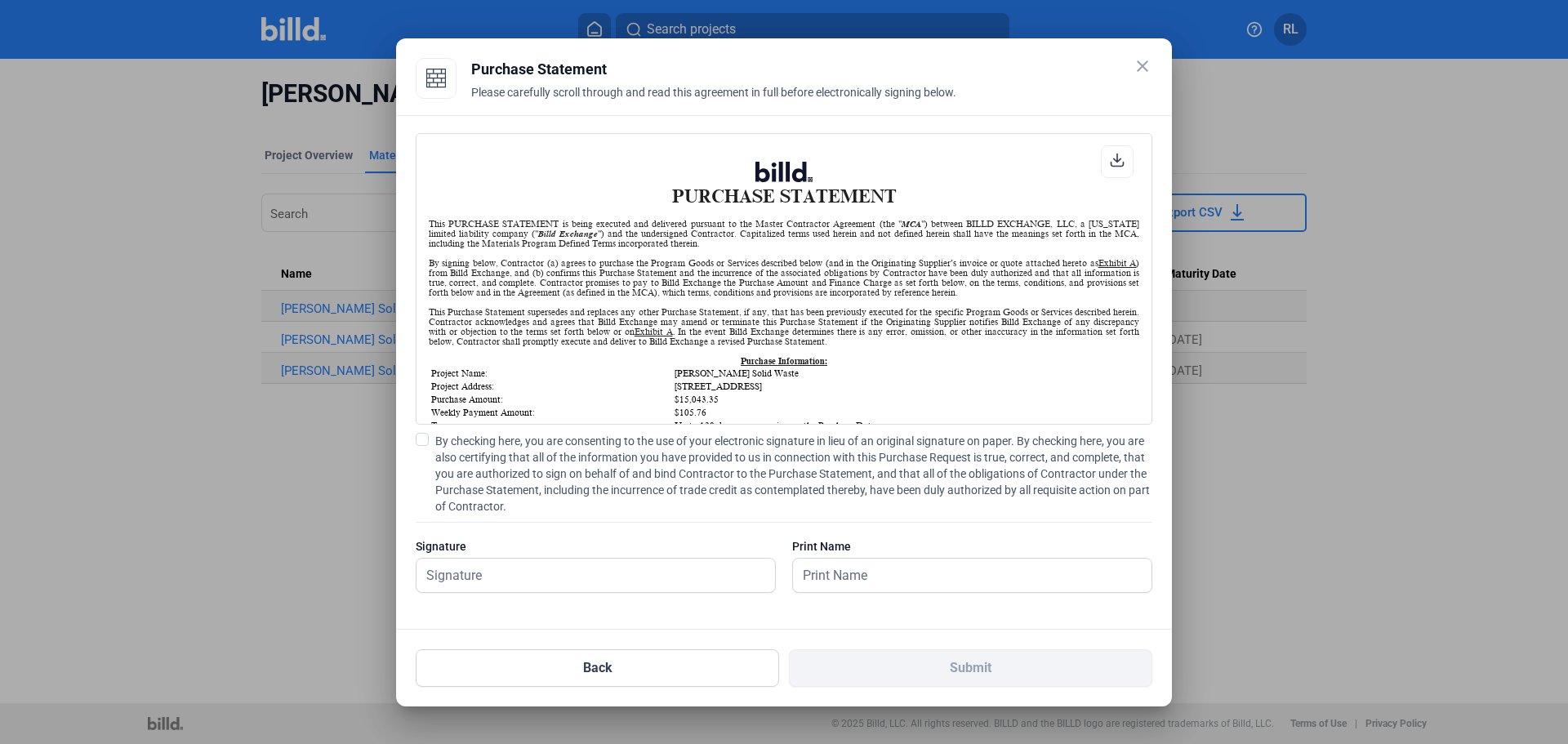
scroll to position [1, 0]
drag, startPoint x: 423, startPoint y: 441, endPoint x: 434, endPoint y: 513, distance: 72.8
click at [423, 442] on span at bounding box center [422, 439] width 13 height 13
click at [0, 0] on input "By checking here, you are consenting to the use of your electronic signature in…" at bounding box center [0, 0] width 0 height 0
click at [452, 571] on input "text" at bounding box center [595, 575] width 358 height 34
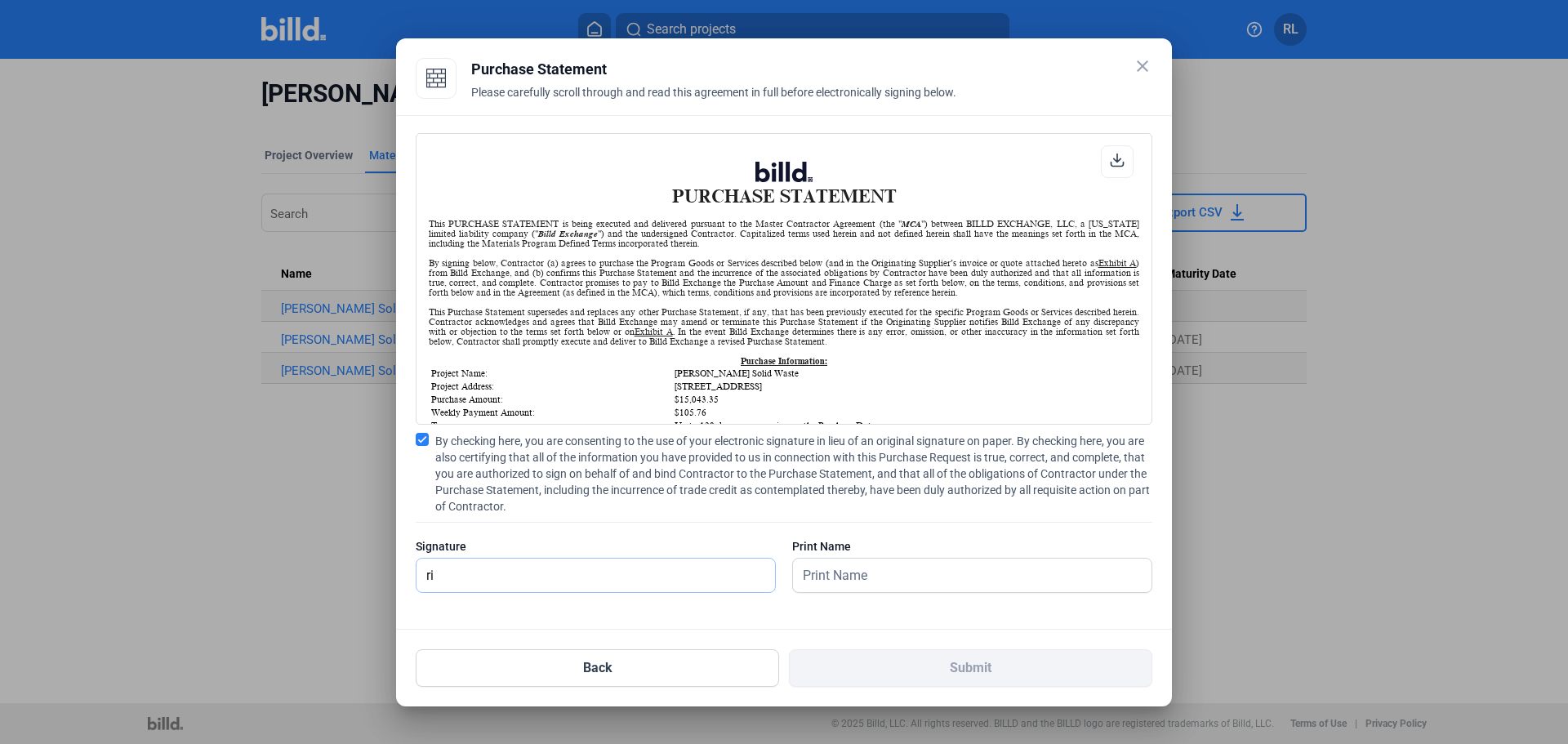
type input "[PERSON_NAME]"
drag, startPoint x: 810, startPoint y: 569, endPoint x: 811, endPoint y: 578, distance: 9.1
click at [811, 571] on input "text" at bounding box center [972, 575] width 358 height 34
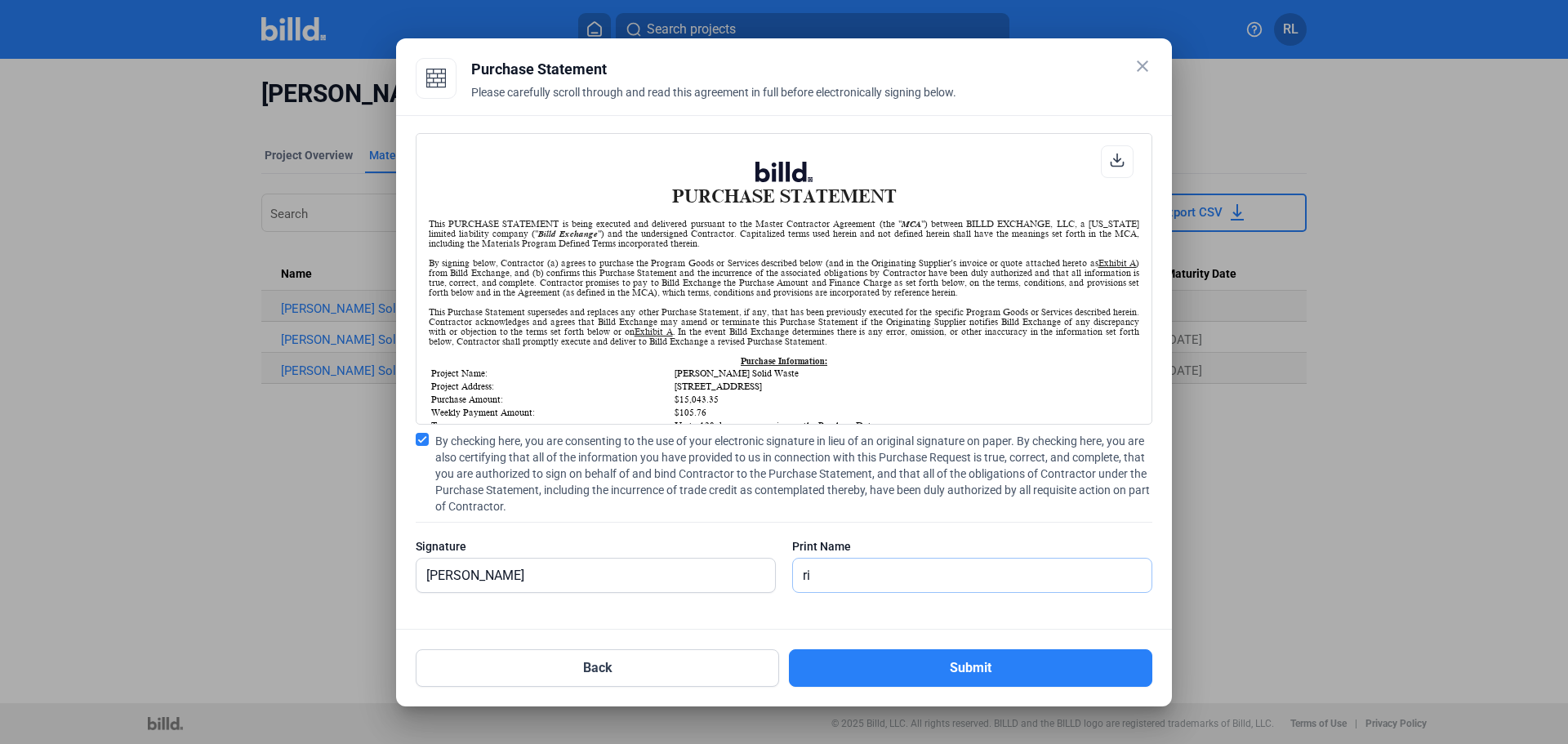
type input "[PERSON_NAME]"
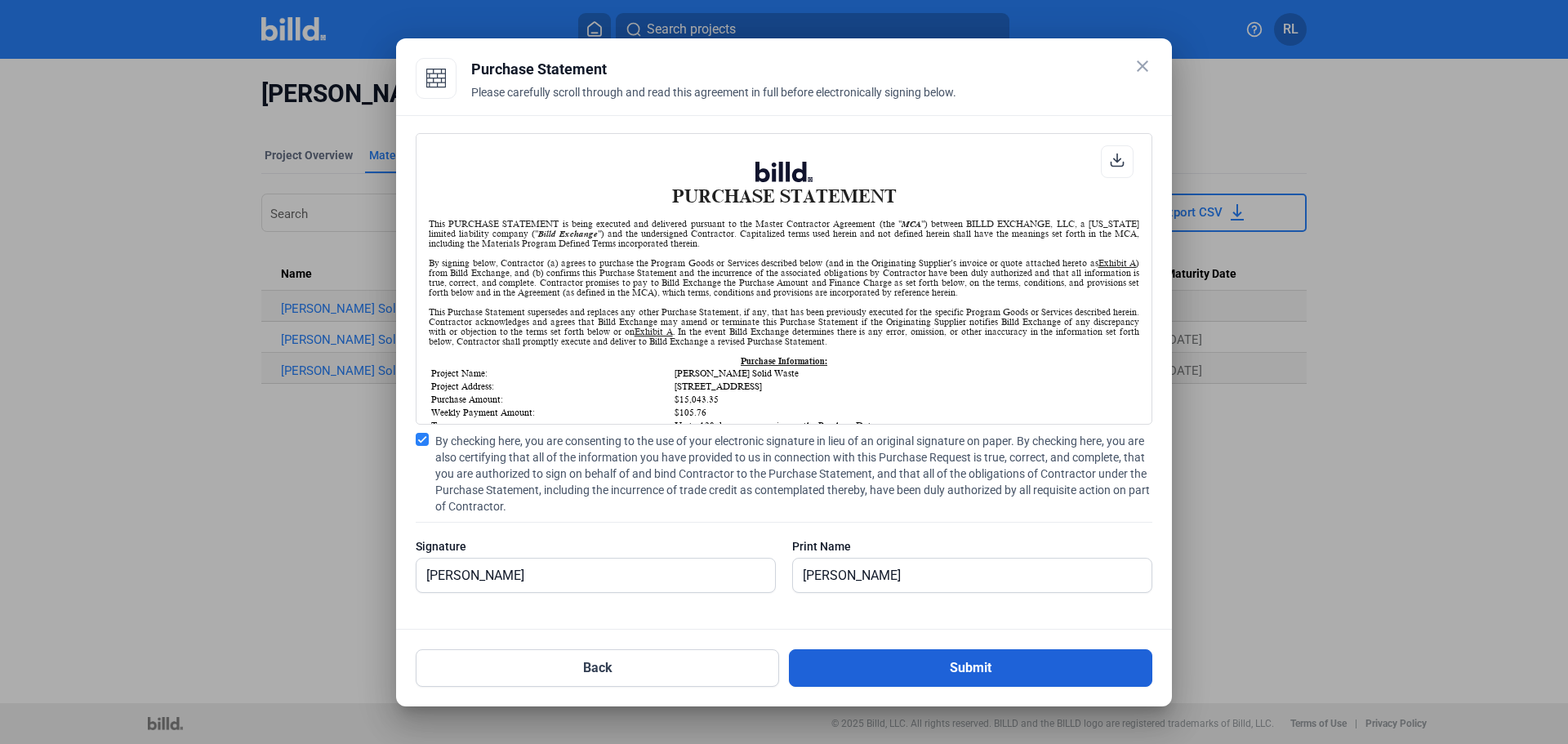
click at [894, 679] on button "Submit" at bounding box center [970, 668] width 364 height 38
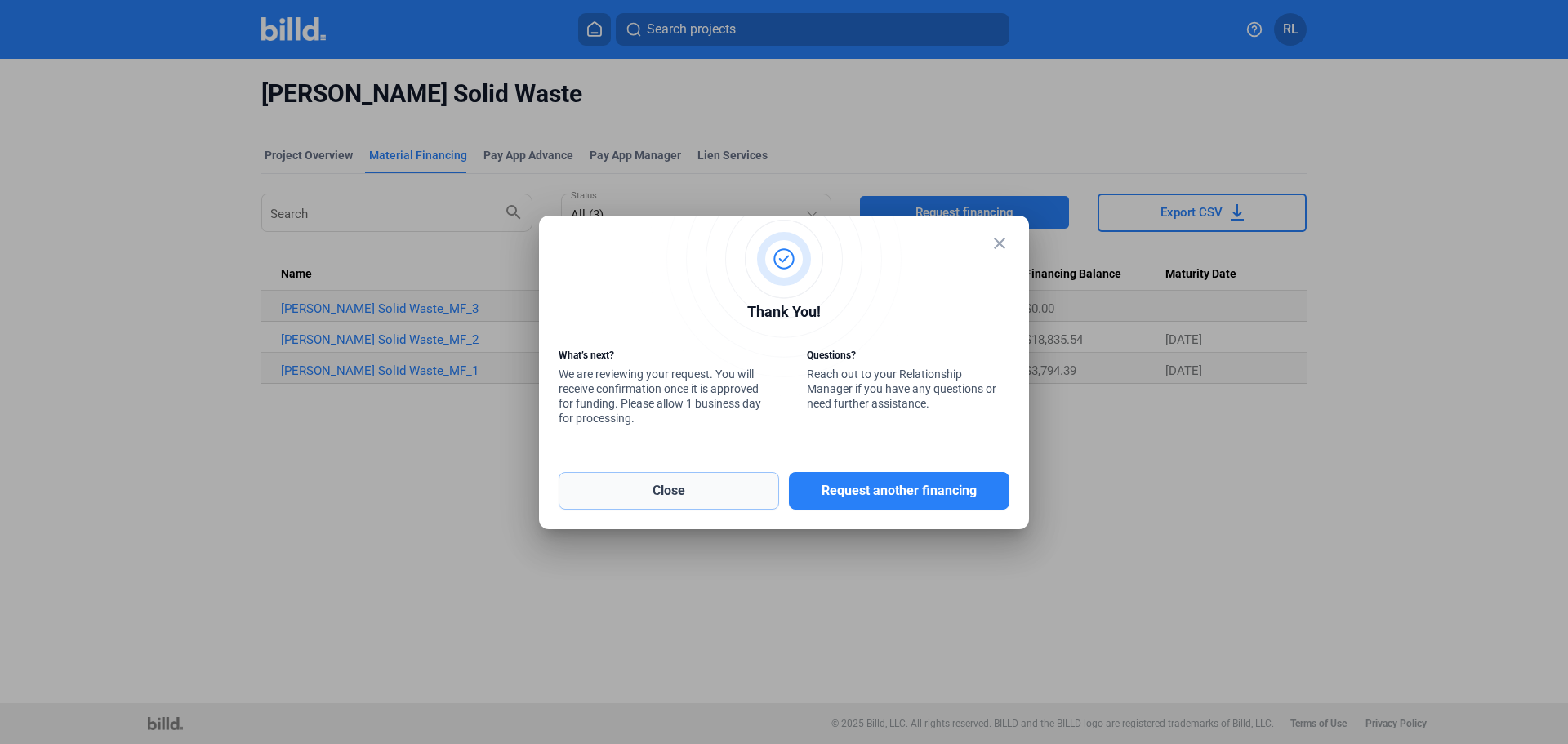
click at [621, 494] on button "Close" at bounding box center [668, 491] width 220 height 38
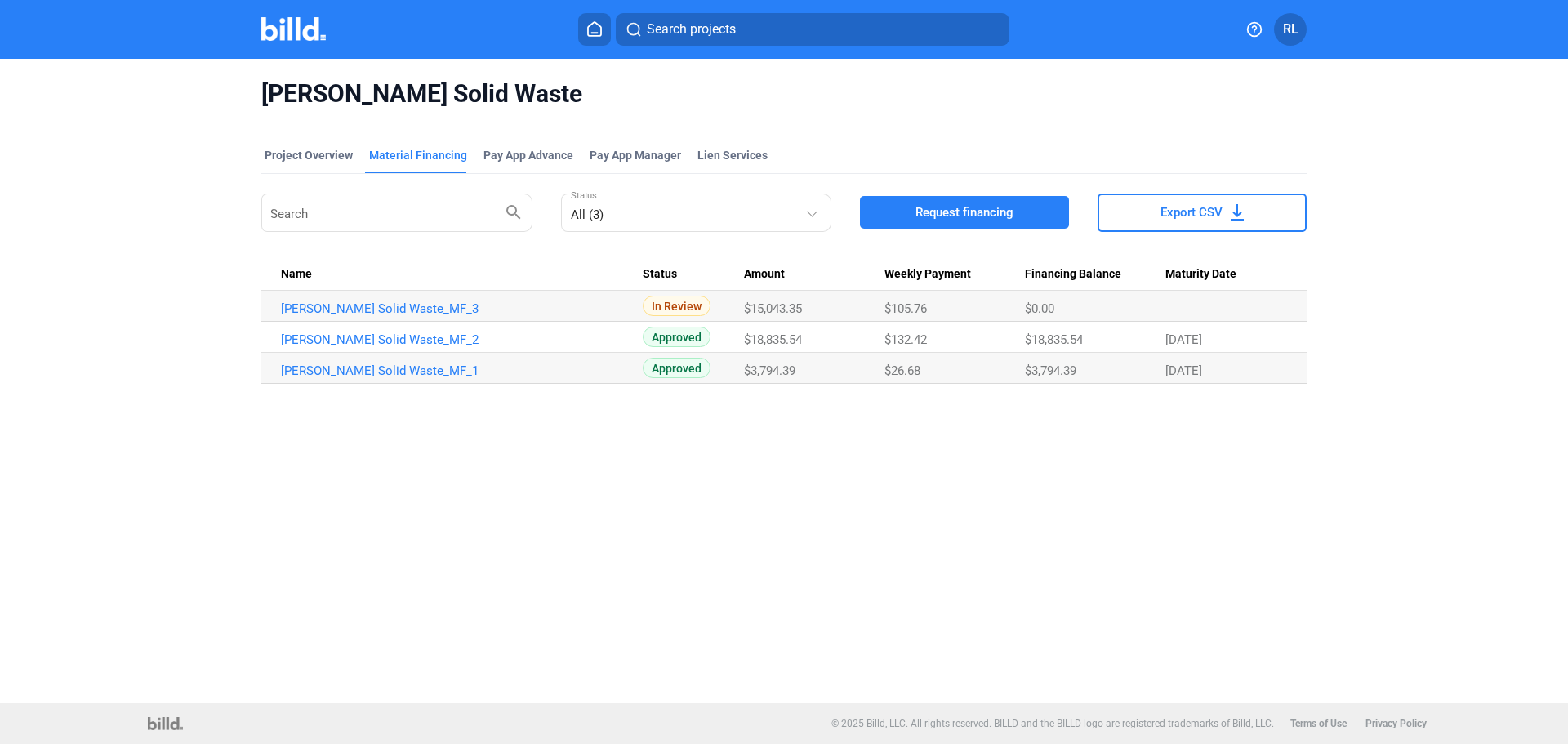
click at [585, 27] on home-icon at bounding box center [594, 29] width 19 height 15
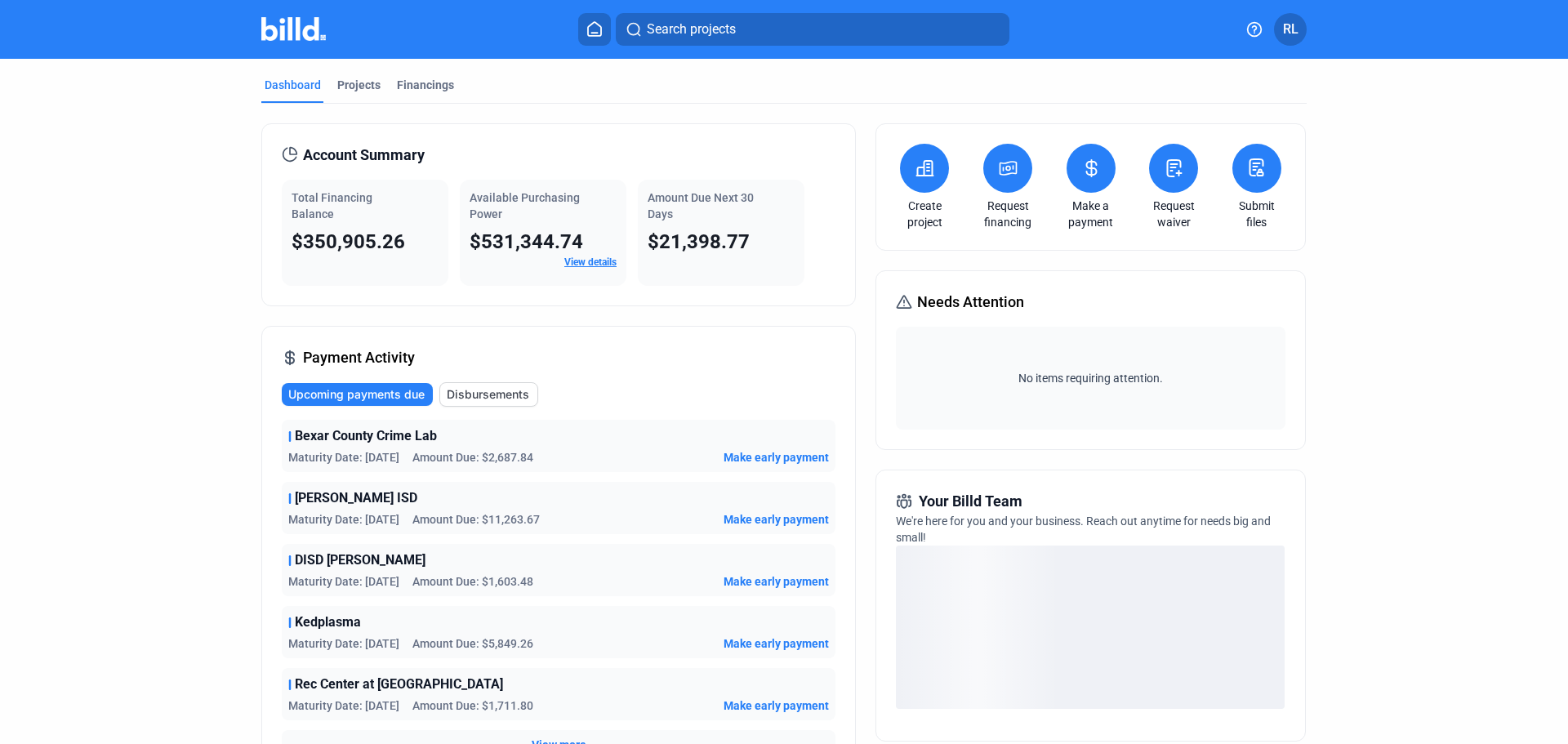
click at [344, 76] on mat-tab-group "Dashboard Projects Financings Account Summary Total Financing Balance $350,905.…" at bounding box center [784, 574] width 1045 height 1029
click at [348, 90] on div "Projects" at bounding box center [358, 84] width 43 height 16
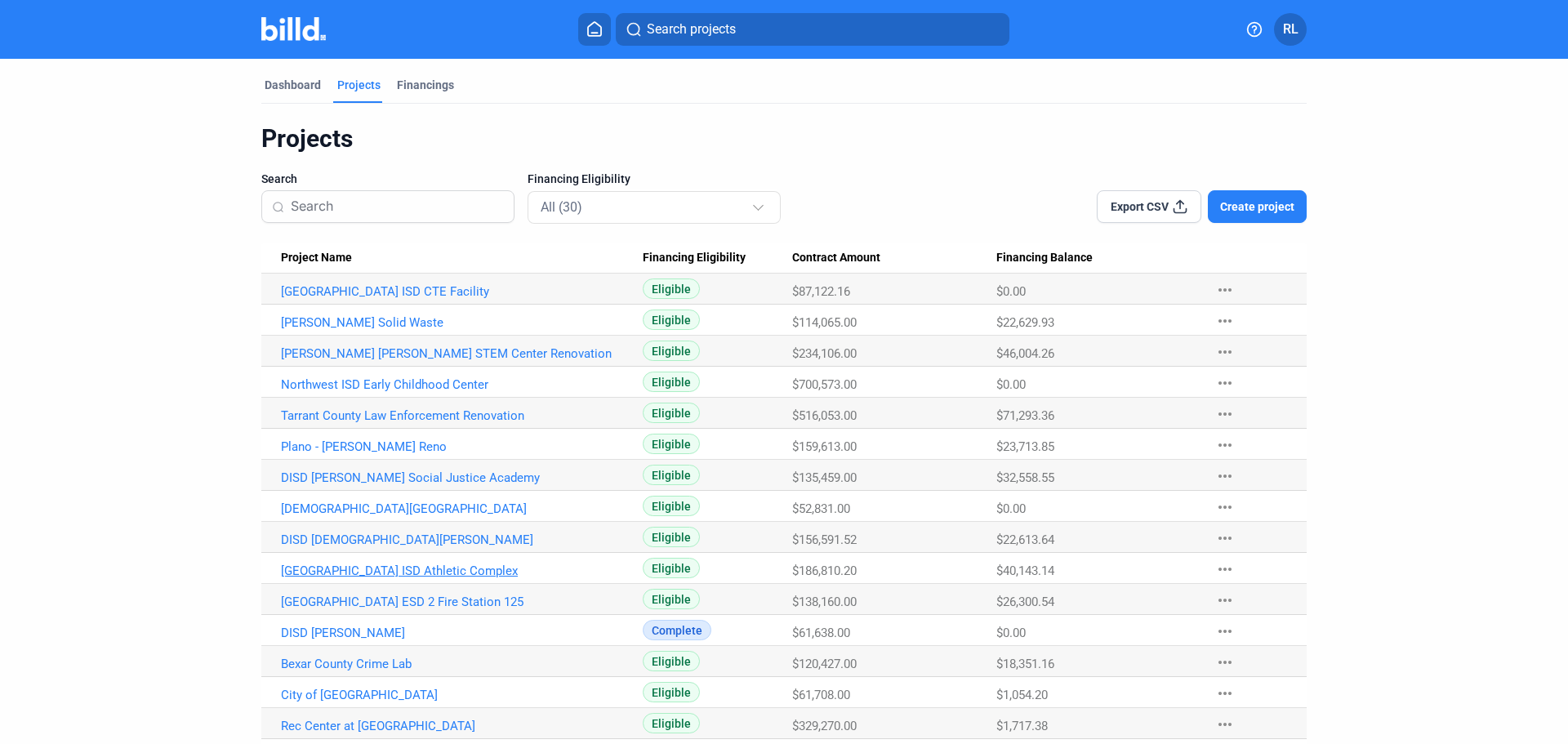
click at [373, 564] on link "[GEOGRAPHIC_DATA] ISD Athletic Complex" at bounding box center [461, 570] width 362 height 14
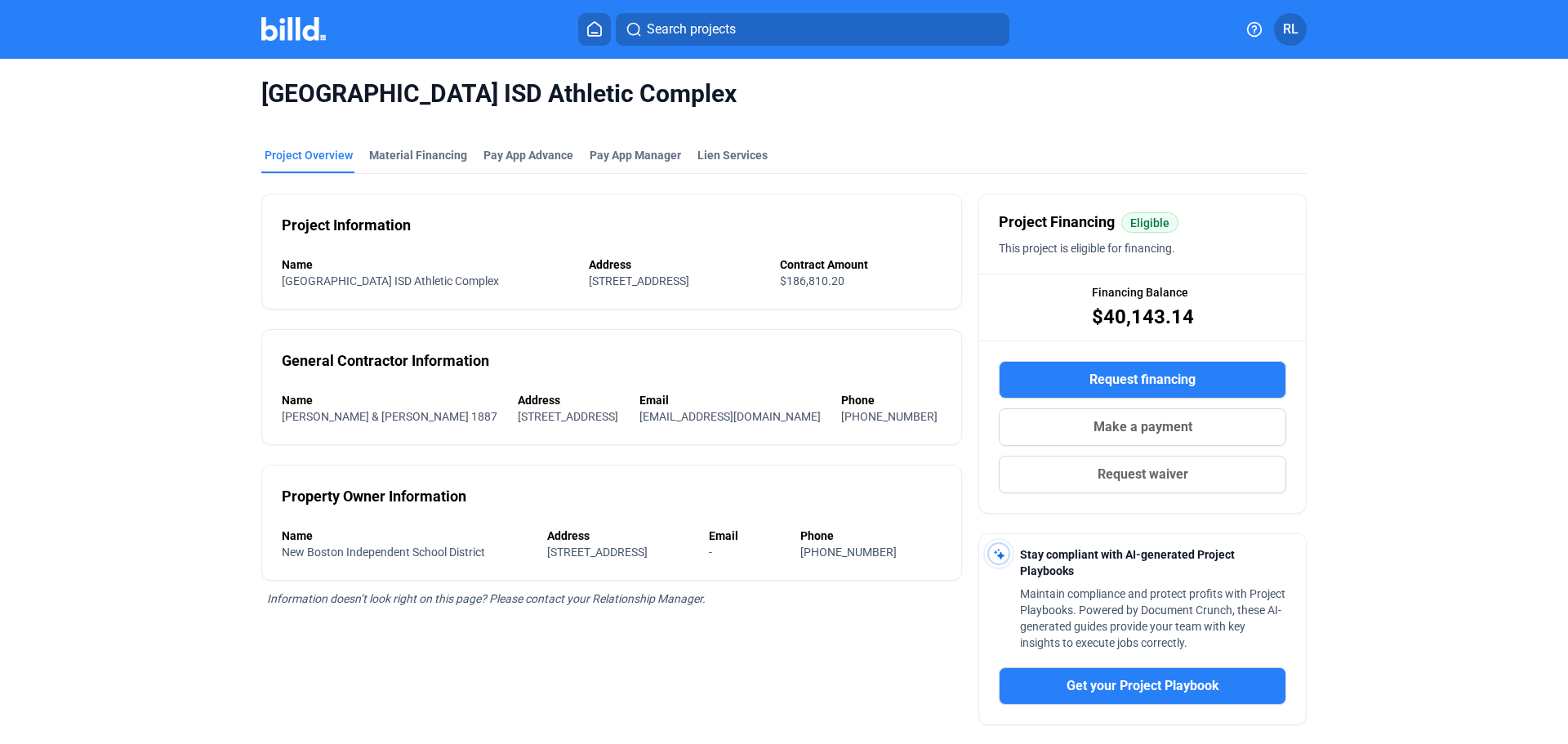
click at [1122, 375] on span "Request financing" at bounding box center [1143, 380] width 106 height 19
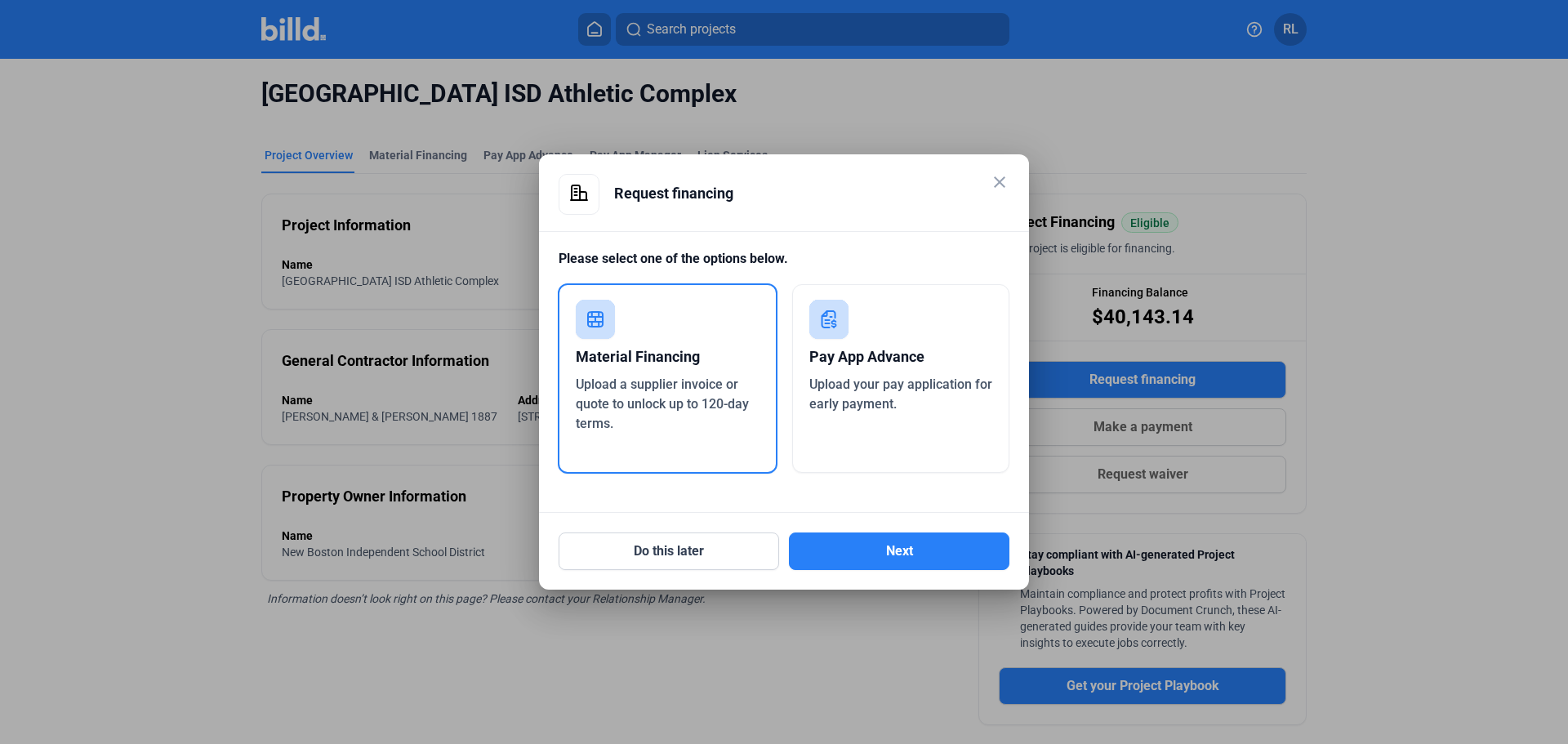
drag, startPoint x: 567, startPoint y: 353, endPoint x: 625, endPoint y: 376, distance: 62.4
click at [568, 354] on div "Material Financing Upload a supplier invoice or quote to unlock up to 120-day t…" at bounding box center [667, 379] width 219 height 191
click at [849, 542] on button "Next" at bounding box center [898, 551] width 220 height 38
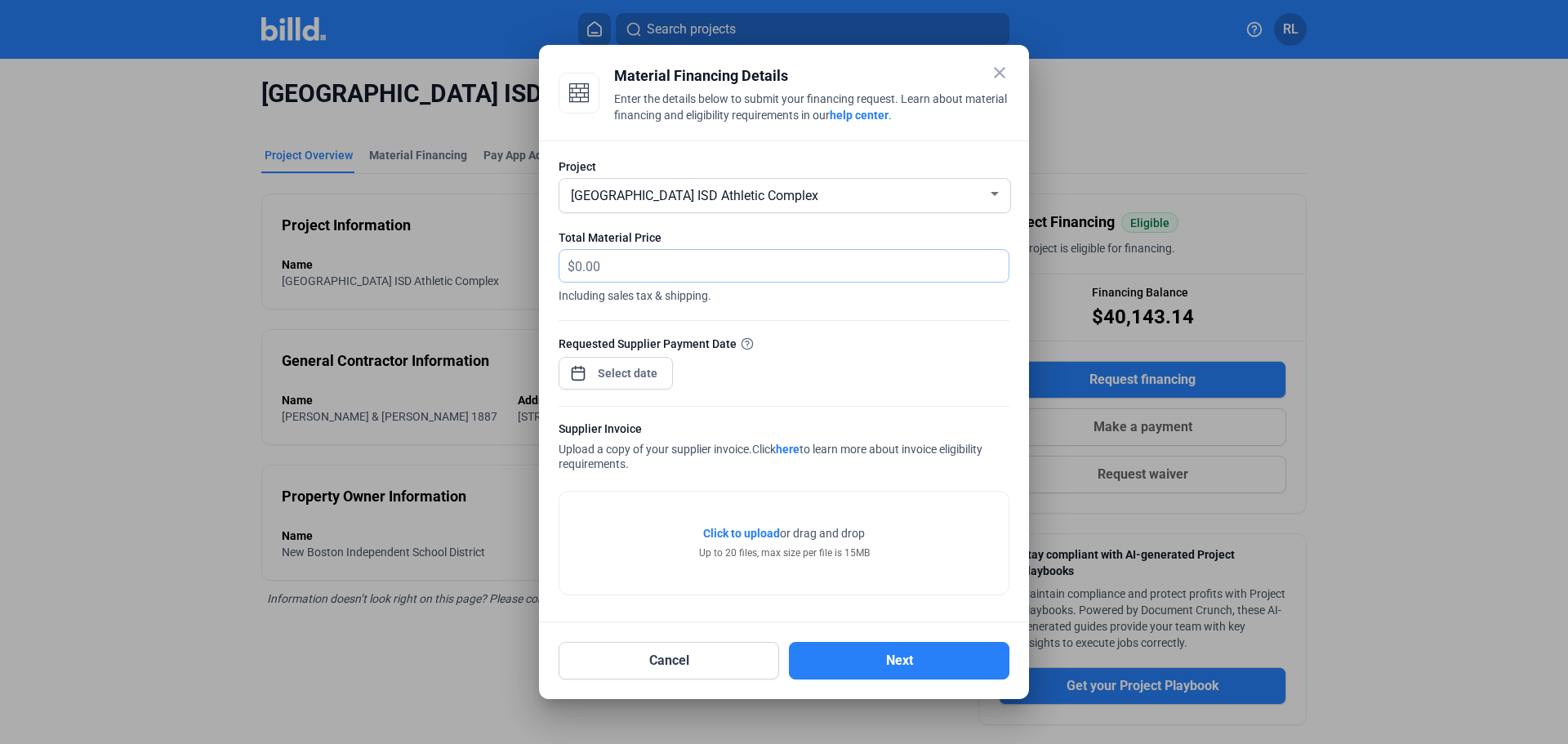
click at [617, 263] on input "text" at bounding box center [792, 266] width 434 height 32
type input "1,348.35"
click at [577, 370] on span "Open calendar" at bounding box center [578, 365] width 39 height 39
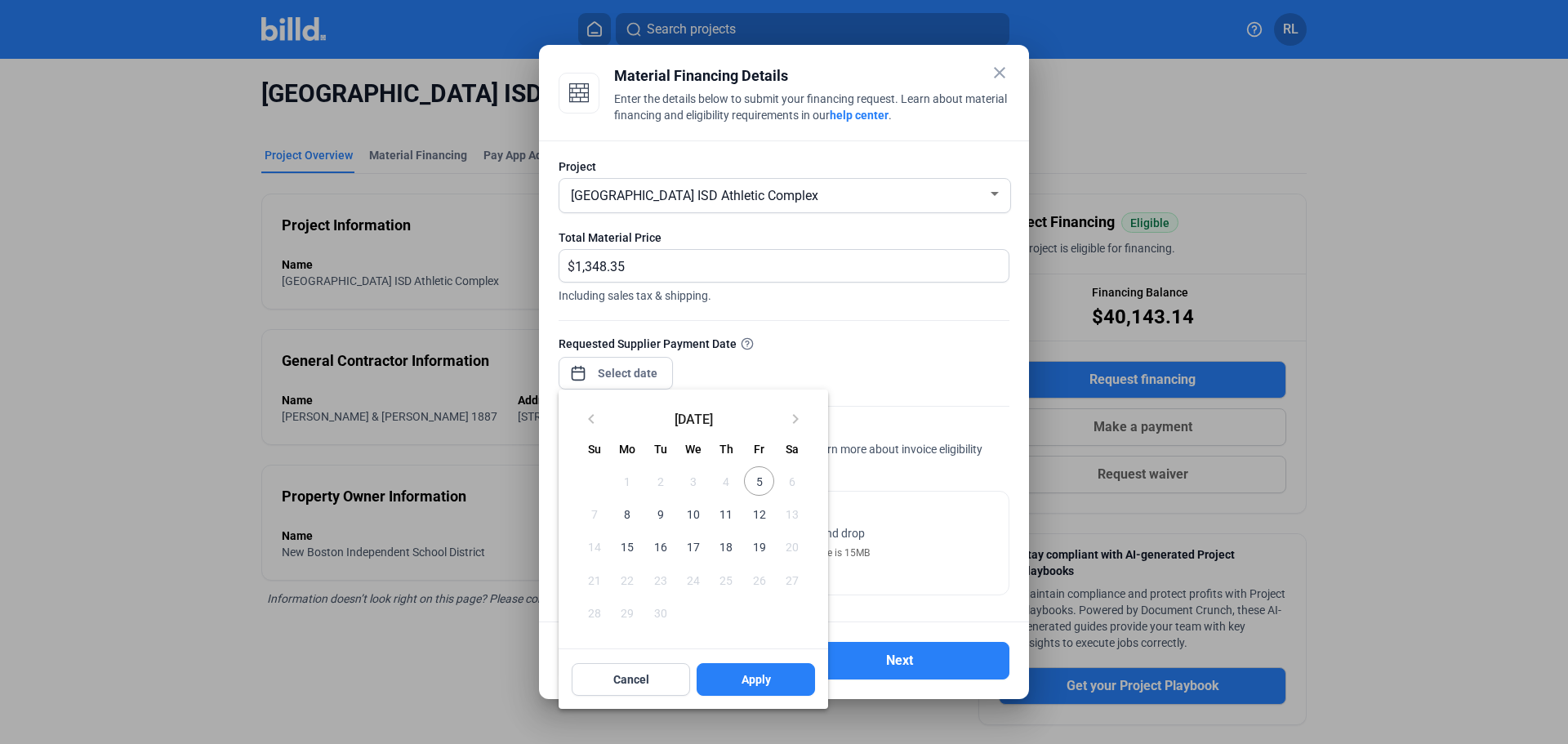
click at [759, 478] on span "5" at bounding box center [758, 481] width 30 height 30
click at [760, 682] on span "Apply" at bounding box center [756, 679] width 30 height 16
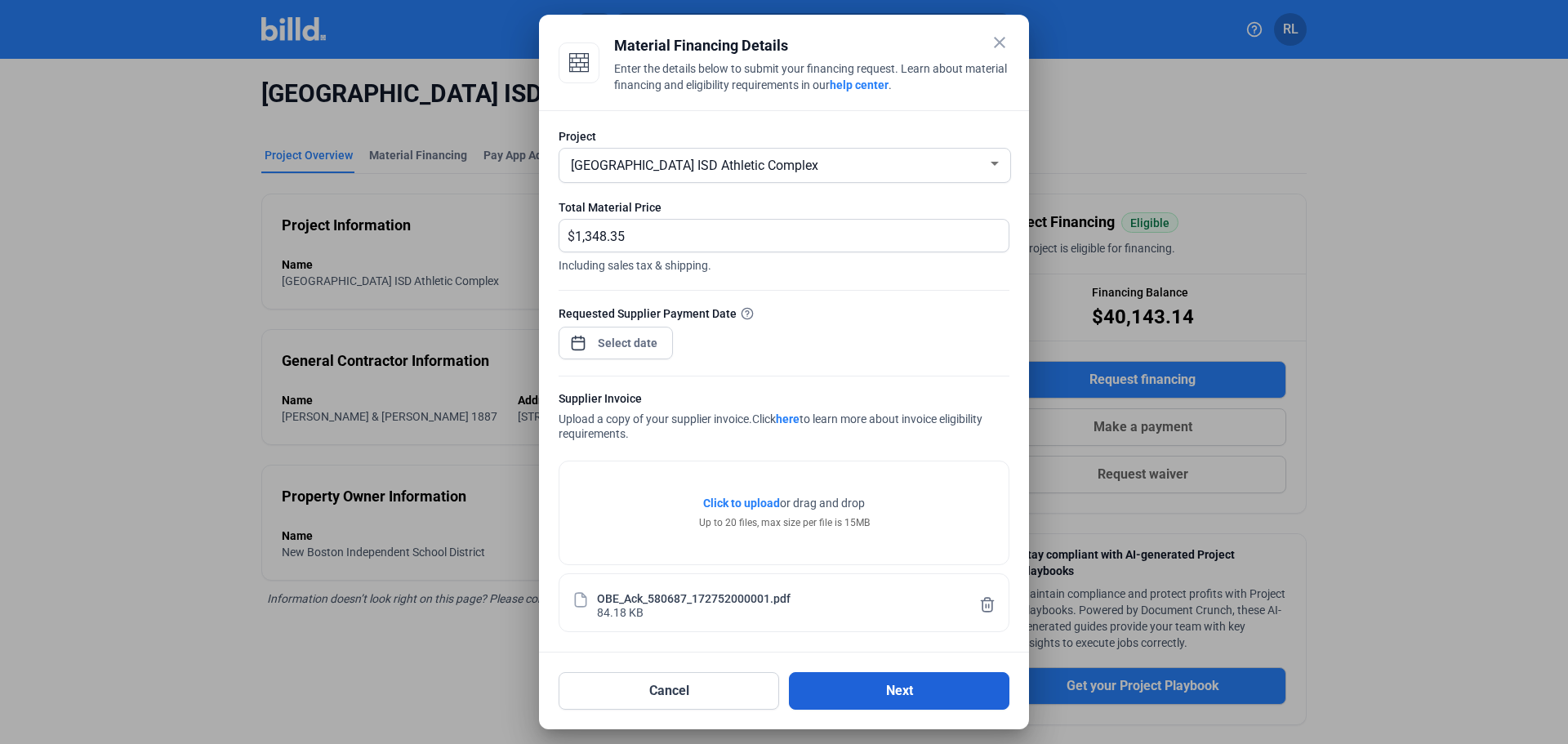
click at [855, 694] on button "Next" at bounding box center [898, 691] width 220 height 38
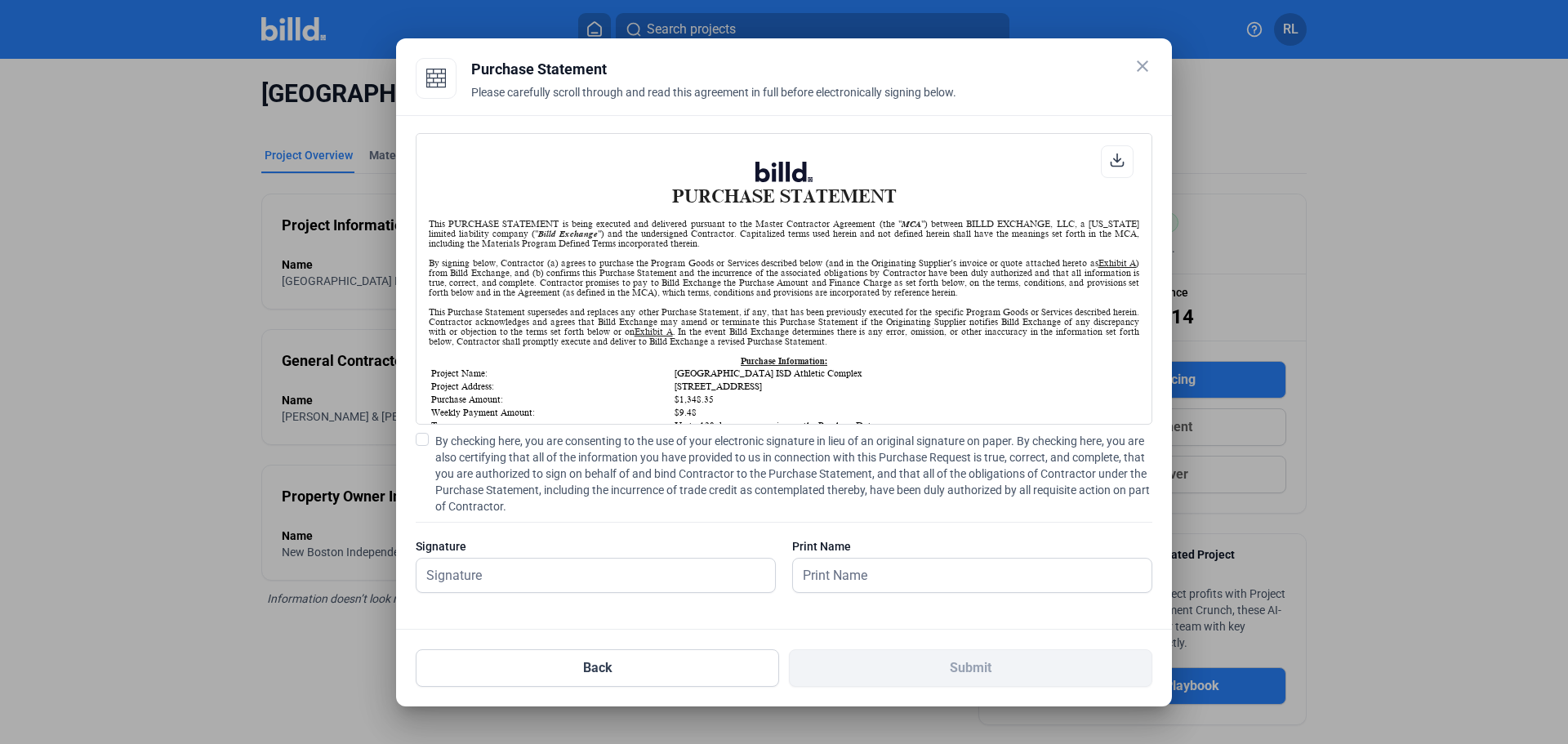
scroll to position [1, 0]
drag, startPoint x: 421, startPoint y: 436, endPoint x: 428, endPoint y: 455, distance: 20.2
click at [421, 436] on span at bounding box center [422, 439] width 13 height 13
click at [0, 0] on input "By checking here, you are consenting to the use of your electronic signature in…" at bounding box center [0, 0] width 0 height 0
click at [488, 566] on input "text" at bounding box center [595, 575] width 358 height 34
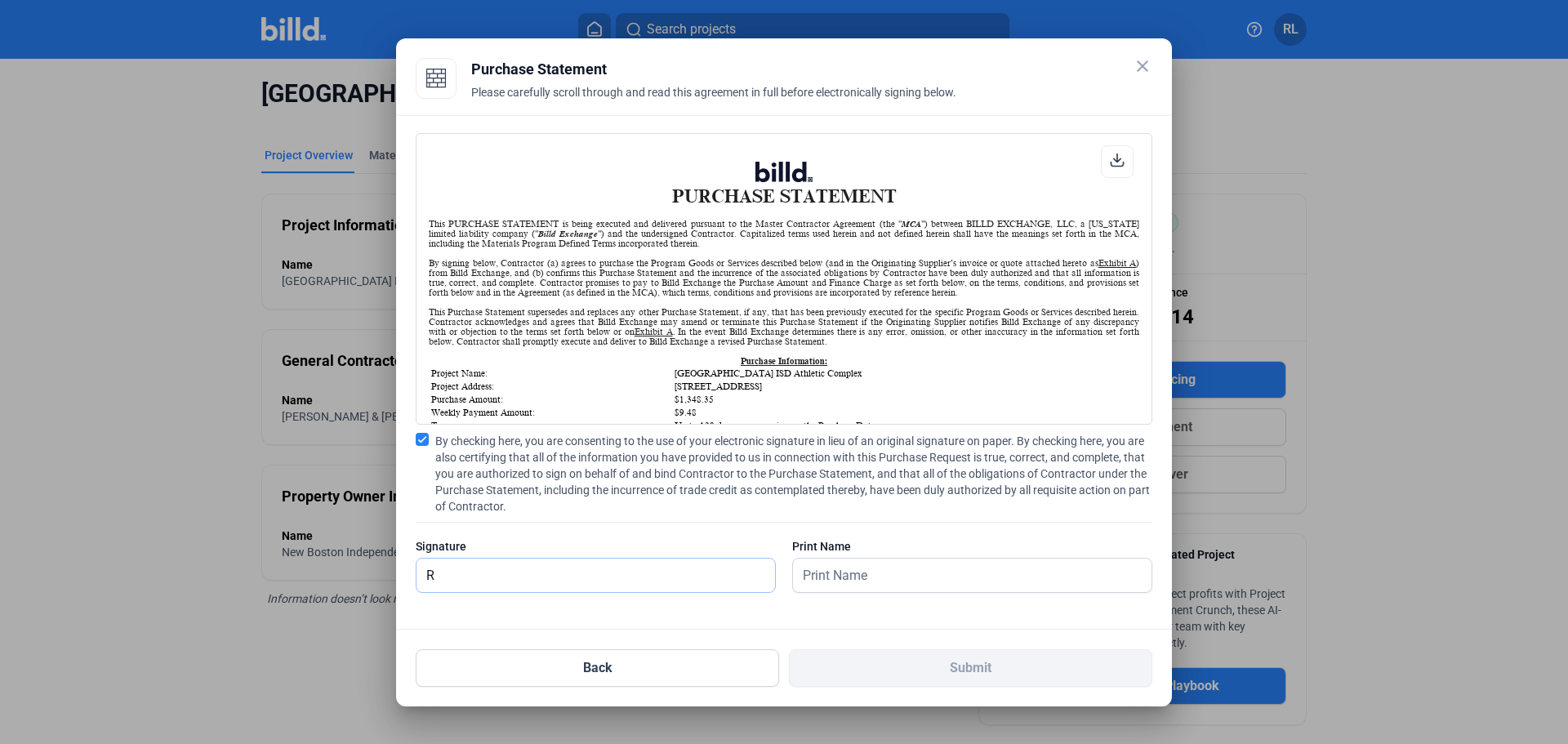
type input "[PERSON_NAME]"
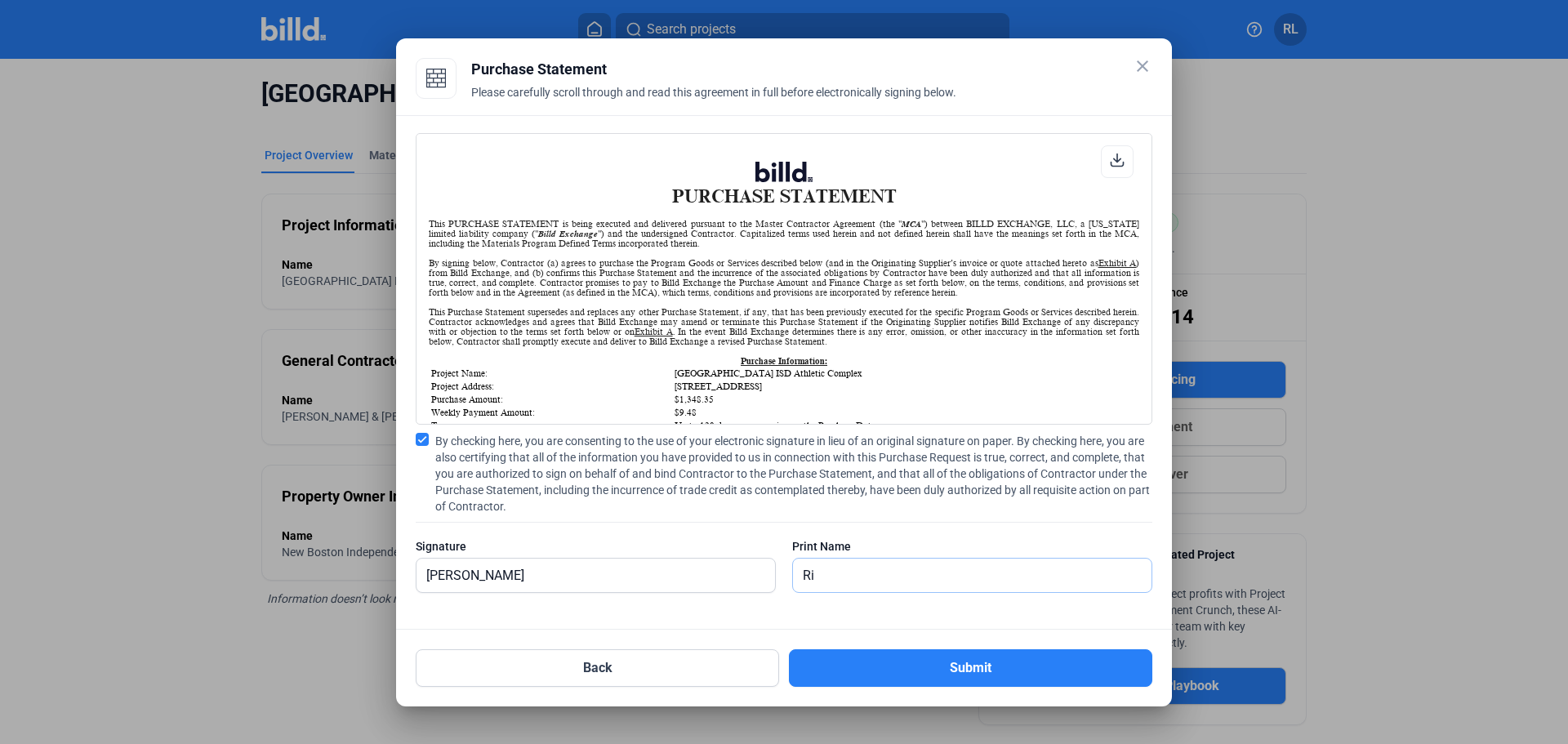
type input "[PERSON_NAME]"
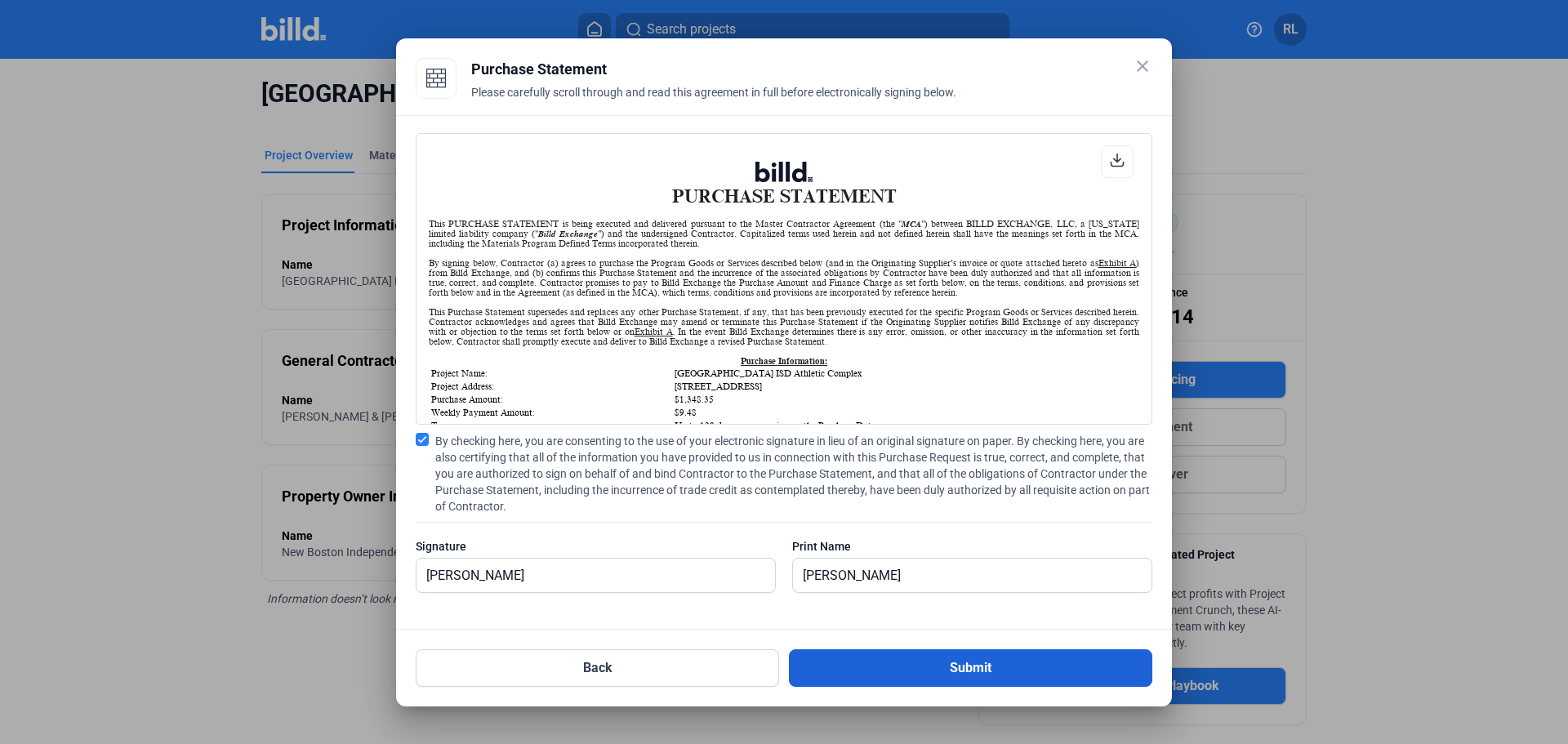
click at [968, 673] on button "Submit" at bounding box center [970, 668] width 364 height 38
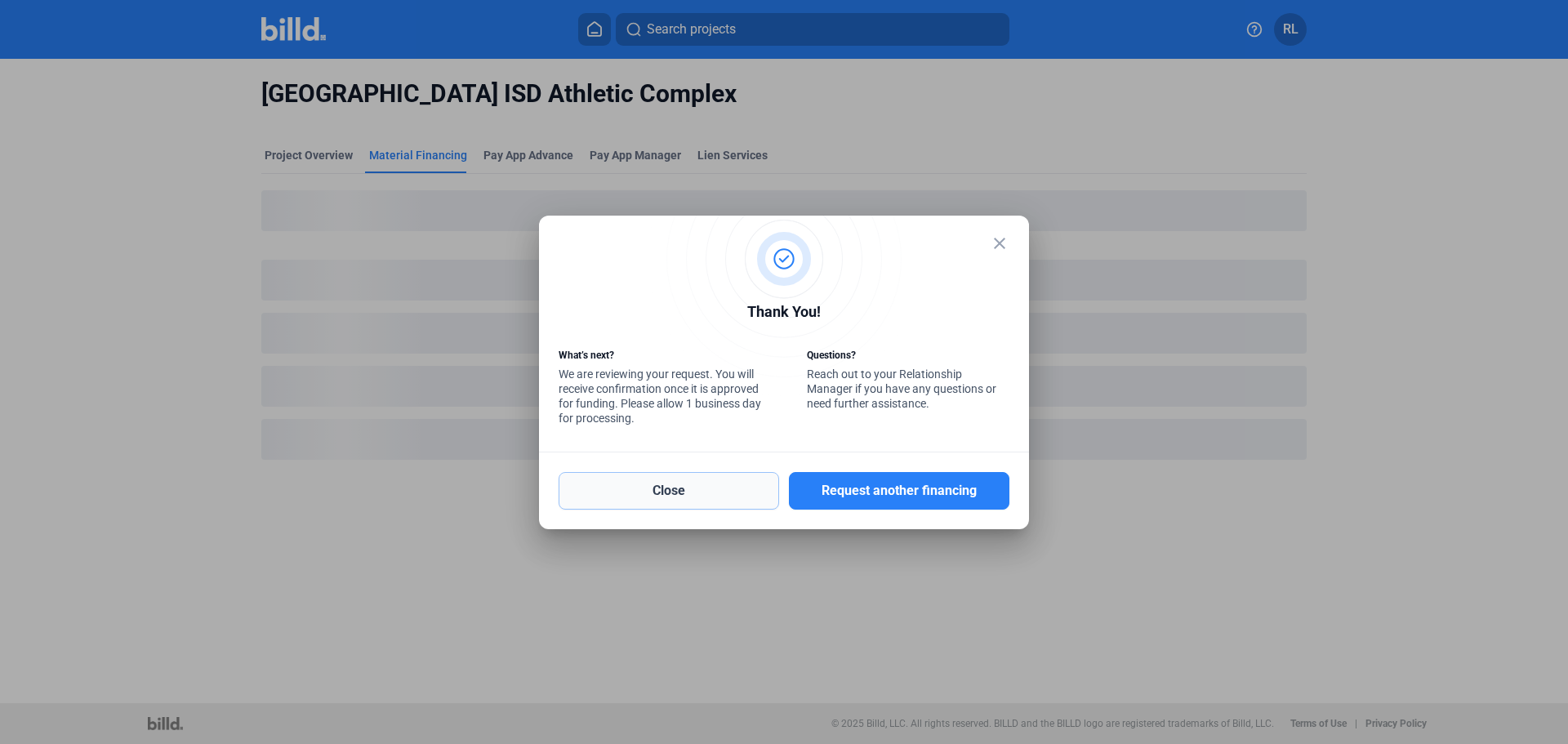
click at [692, 484] on button "Close" at bounding box center [668, 491] width 220 height 38
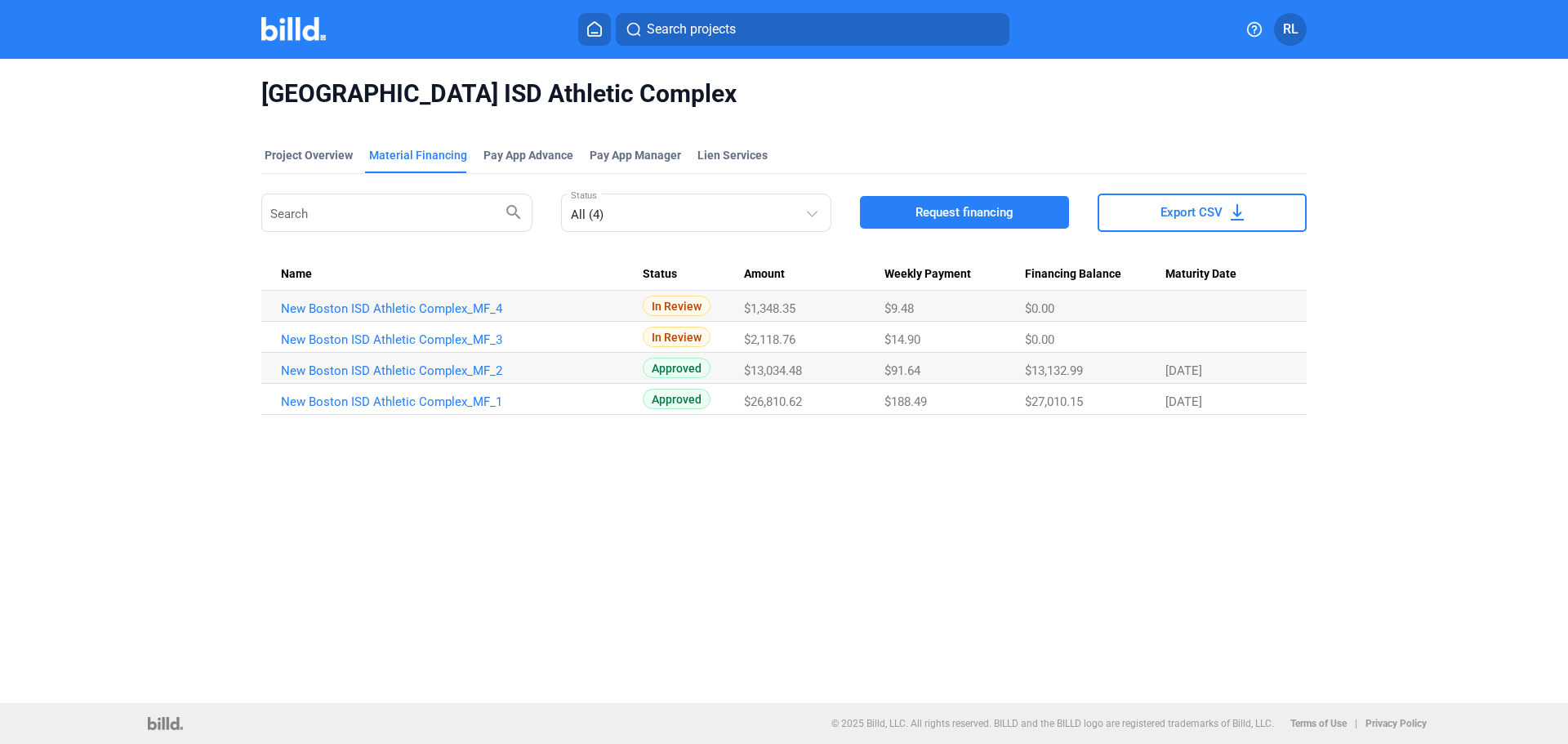
click at [594, 26] on icon at bounding box center [594, 29] width 16 height 15
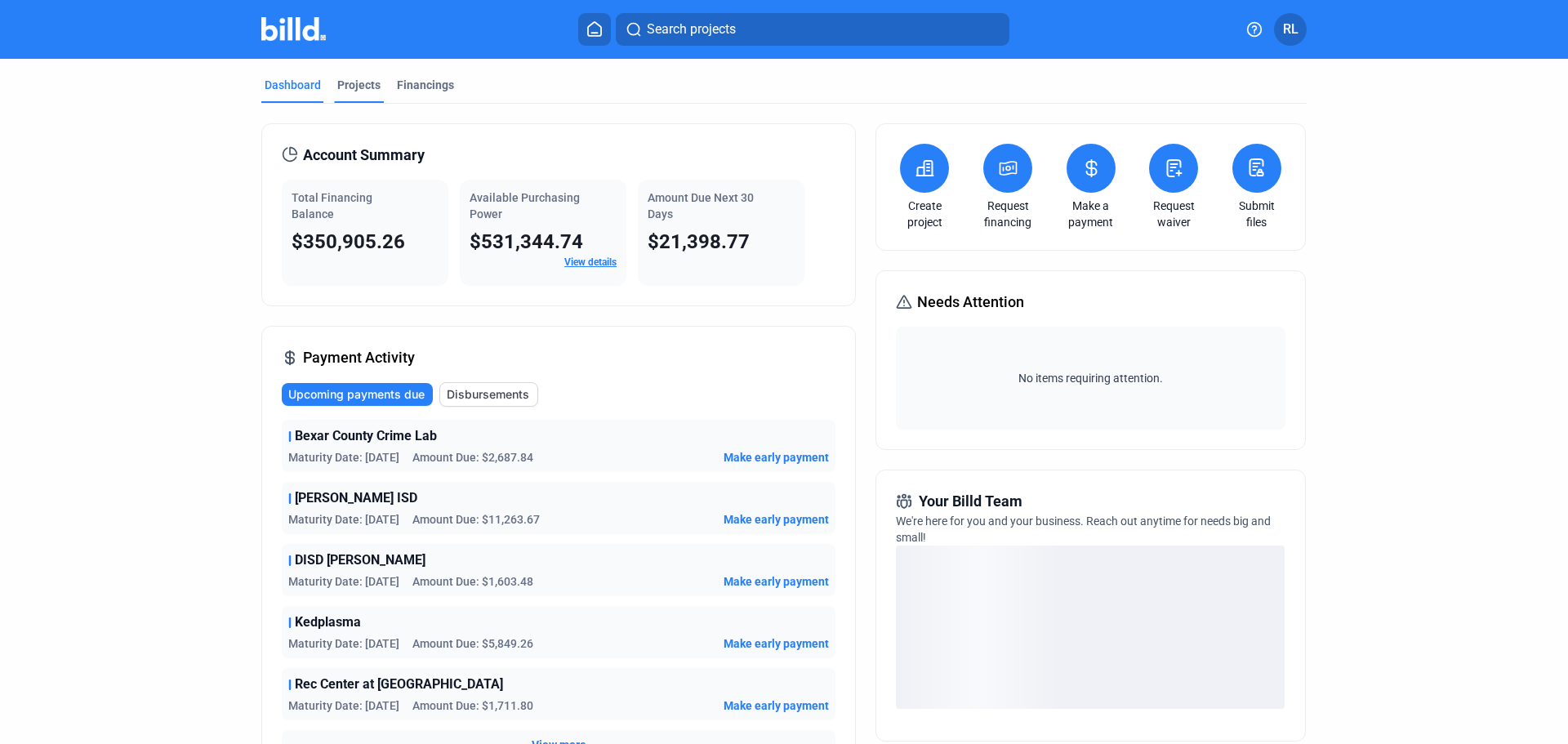
click at [367, 78] on div "Projects" at bounding box center [358, 84] width 43 height 16
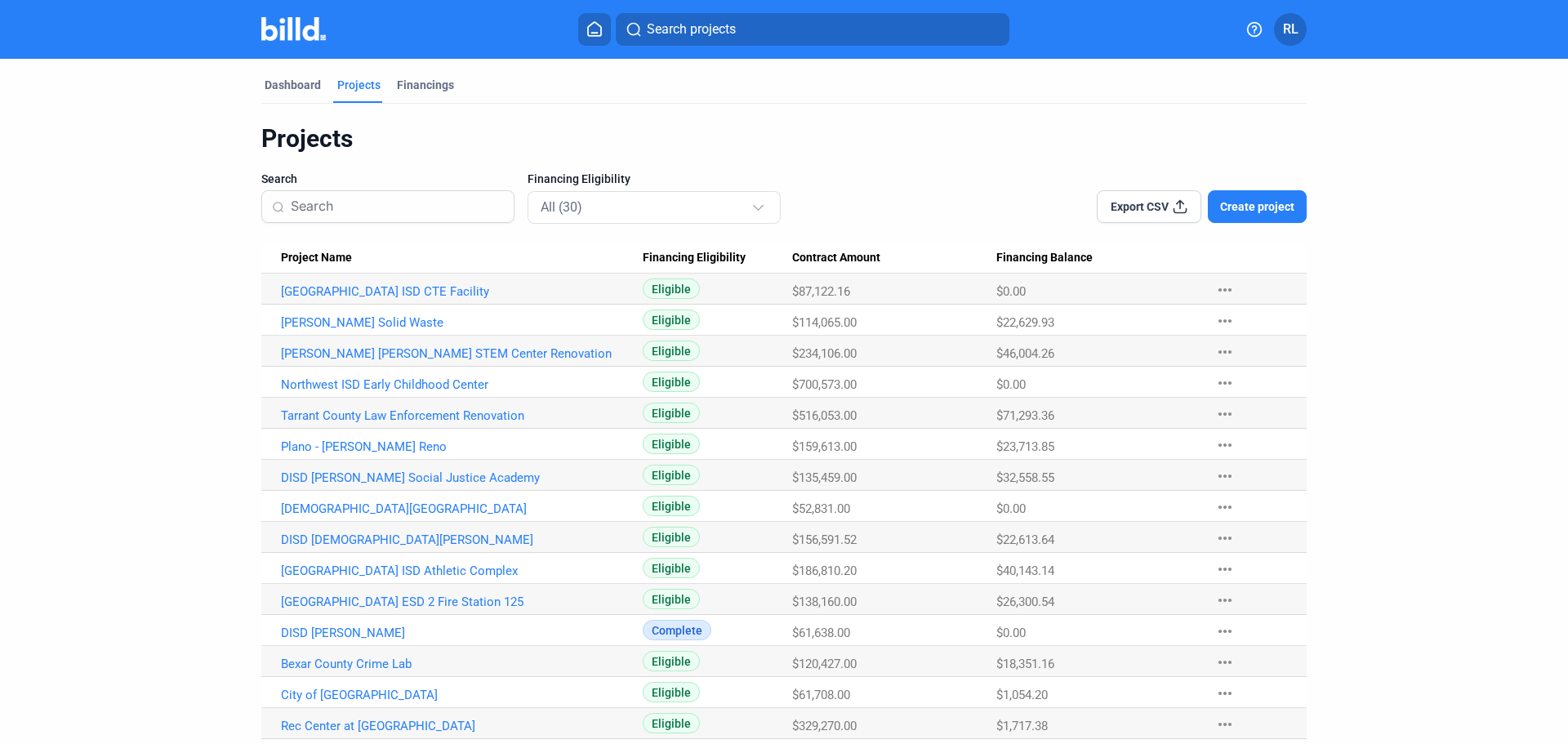
click at [386, 301] on Name "[GEOGRAPHIC_DATA] ISD CTE Facility" at bounding box center [452, 288] width 381 height 31
click at [387, 283] on Name "[GEOGRAPHIC_DATA] ISD CTE Facility" at bounding box center [452, 288] width 381 height 31
click at [387, 285] on link "[GEOGRAPHIC_DATA] ISD CTE Facility" at bounding box center [461, 291] width 362 height 14
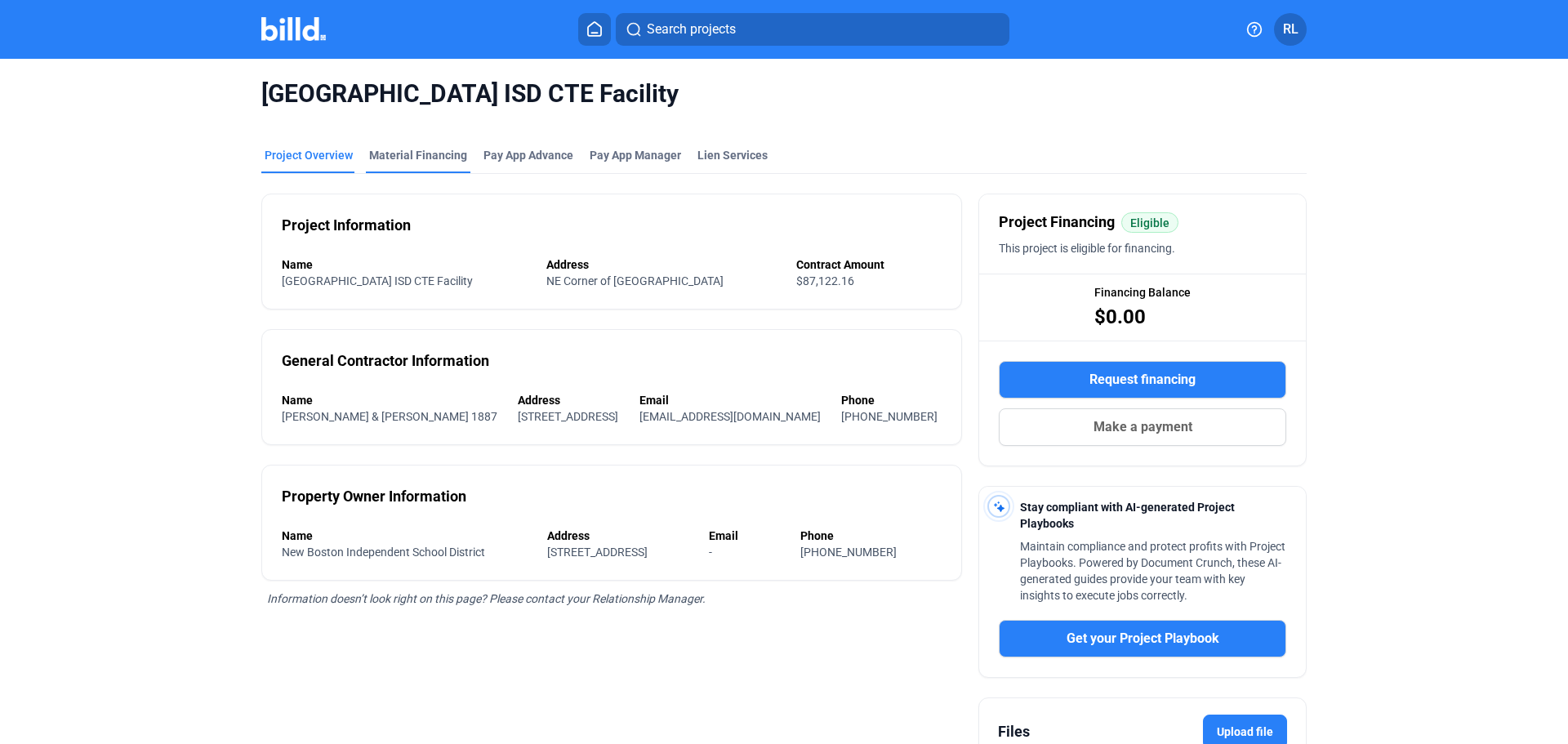
click at [403, 164] on div "Material Financing" at bounding box center [418, 159] width 105 height 26
